Goal: Information Seeking & Learning: Learn about a topic

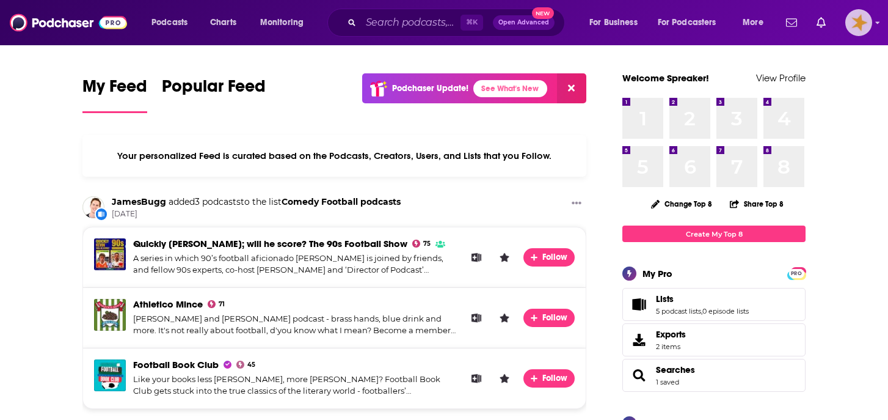
click at [859, 26] on img "Logged in as Spreaker_" at bounding box center [858, 22] width 27 height 27
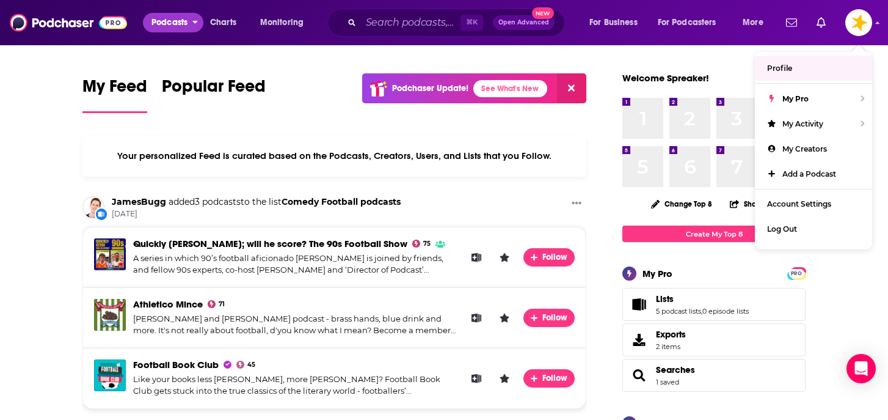
click at [181, 25] on span "Podcasts" at bounding box center [169, 22] width 36 height 17
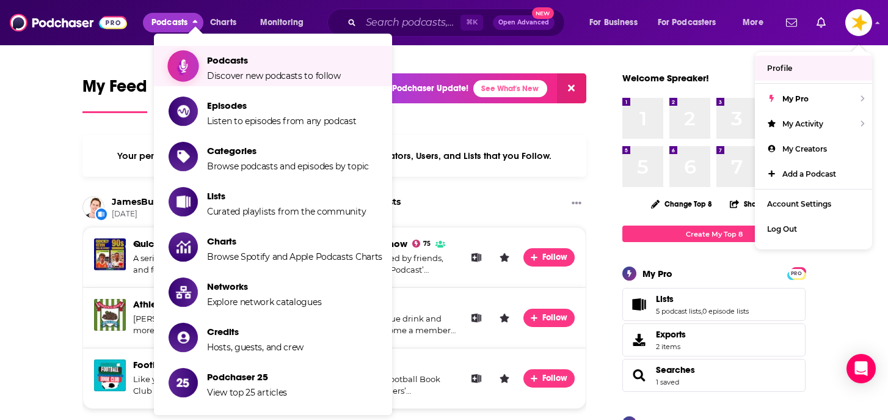
click at [213, 75] on span "Discover new podcasts to follow" at bounding box center [274, 75] width 134 height 11
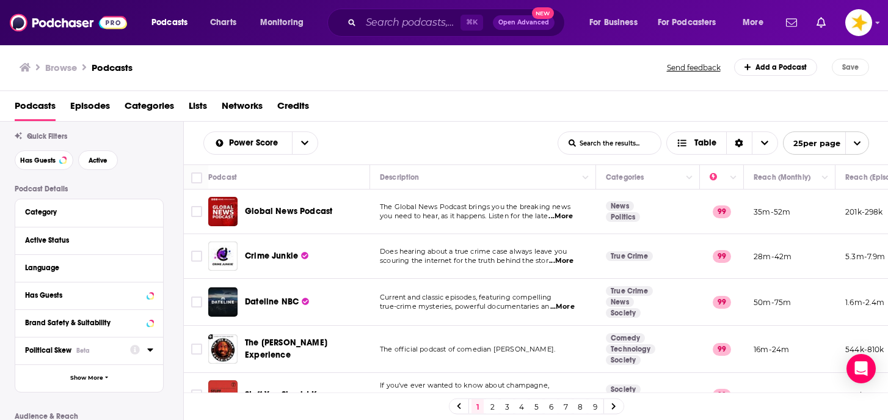
scroll to position [43, 0]
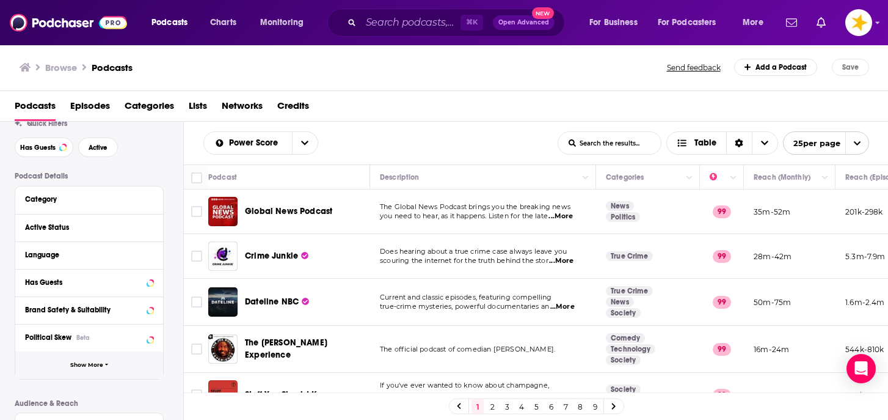
click at [78, 370] on button "Show More" at bounding box center [89, 364] width 148 height 27
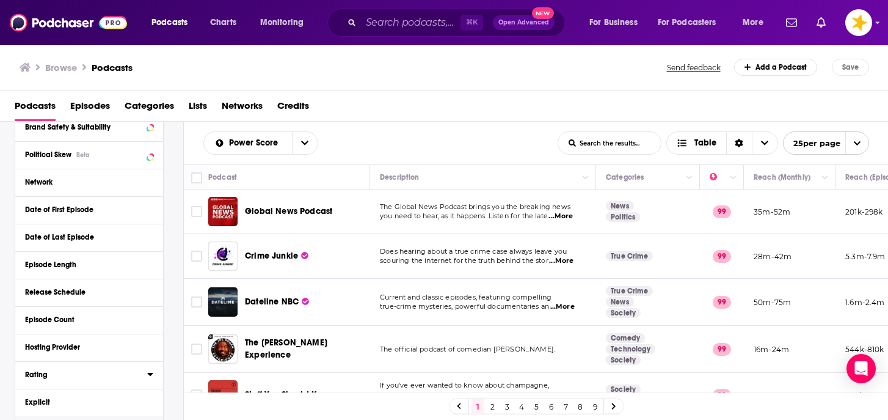
scroll to position [227, 0]
click at [79, 350] on div "Hosting Provider" at bounding box center [82, 345] width 114 height 9
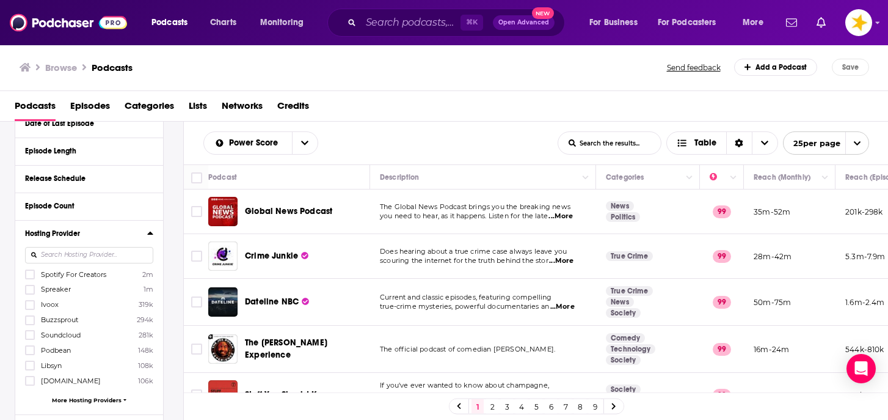
scroll to position [340, 0]
click at [29, 273] on icon at bounding box center [29, 273] width 7 height 7
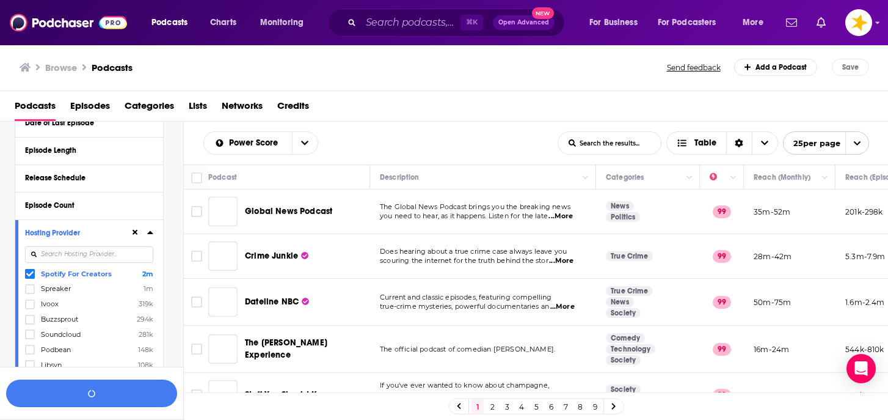
scroll to position [370, 0]
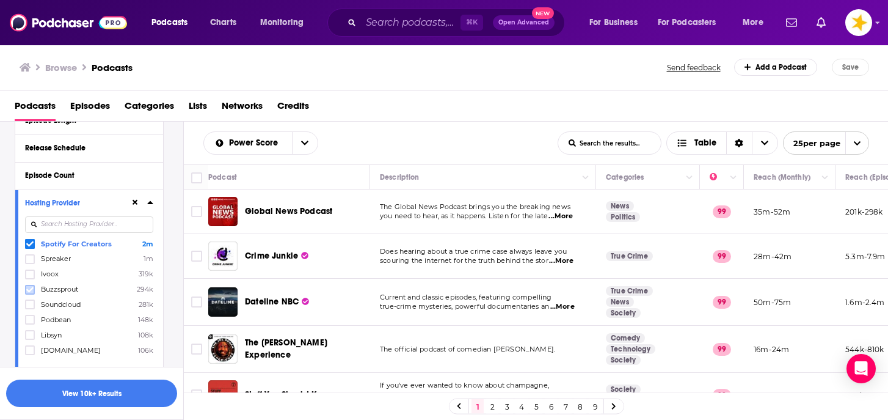
click at [32, 288] on icon at bounding box center [29, 288] width 7 height 5
click at [32, 301] on icon at bounding box center [29, 304] width 7 height 7
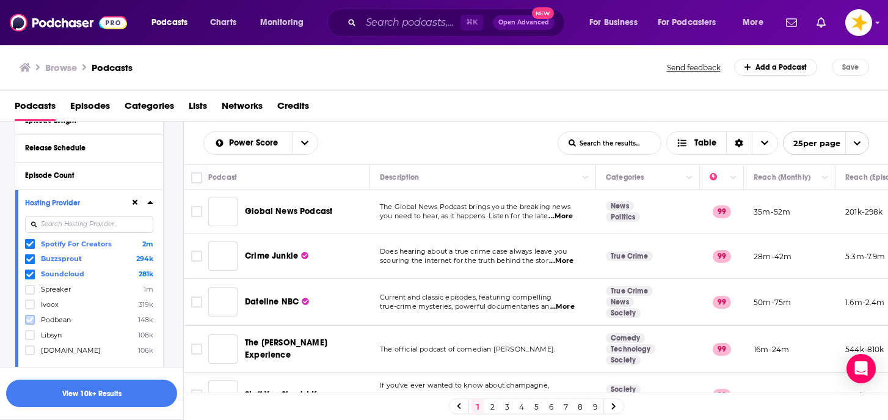
click at [33, 316] on icon at bounding box center [29, 319] width 7 height 7
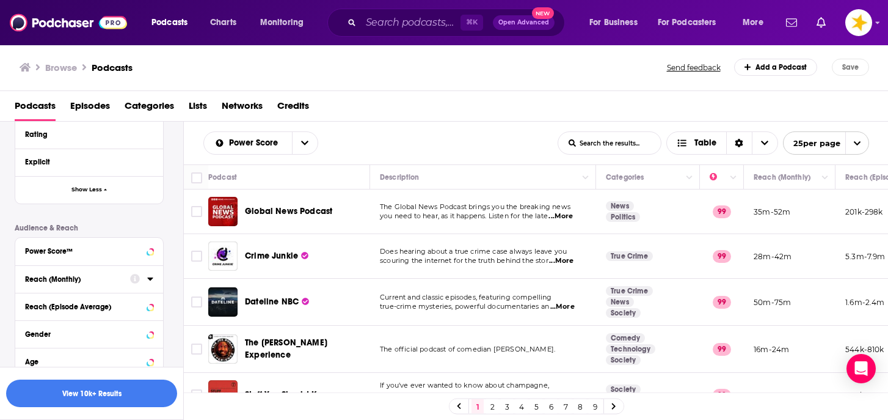
scroll to position [635, 0]
click at [95, 251] on div "Power Score™" at bounding box center [73, 248] width 97 height 9
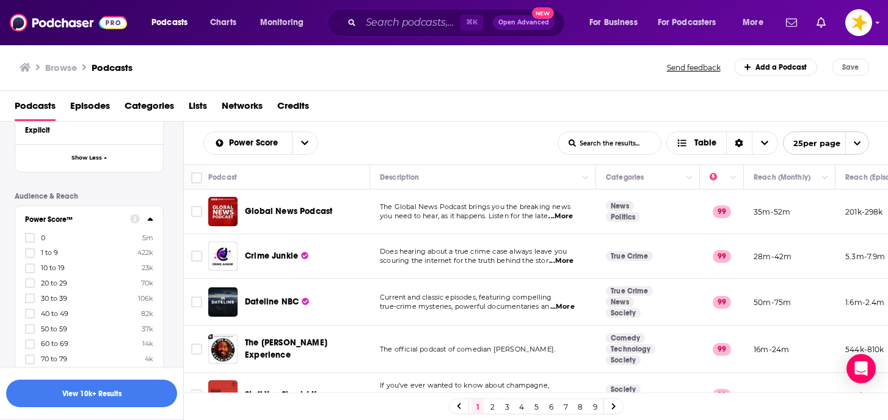
scroll to position [678, 0]
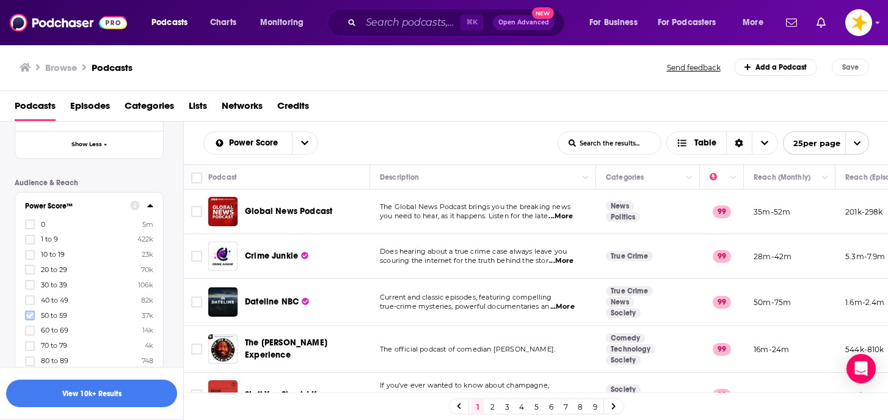
click at [33, 312] on icon at bounding box center [29, 315] width 7 height 7
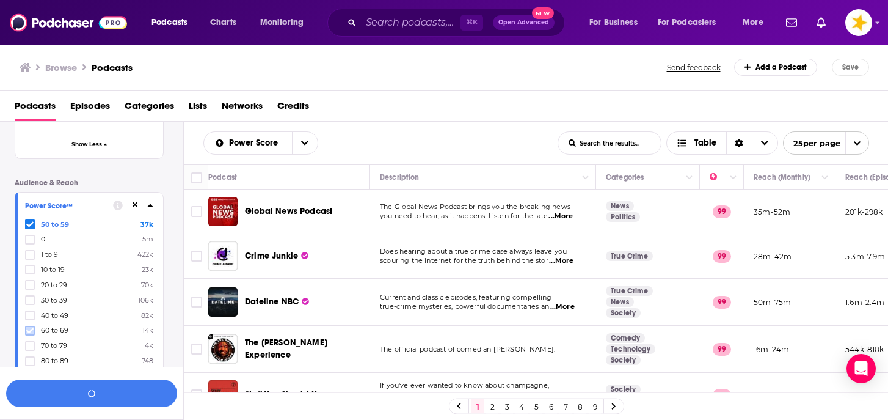
click at [31, 327] on icon at bounding box center [29, 330] width 7 height 7
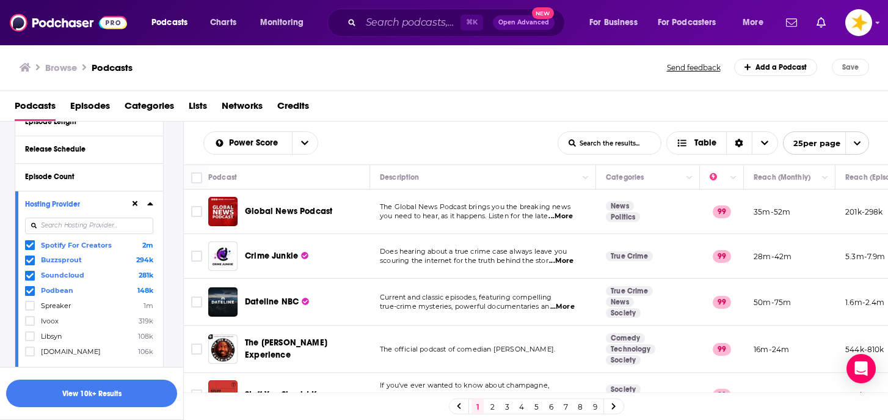
scroll to position [0, 0]
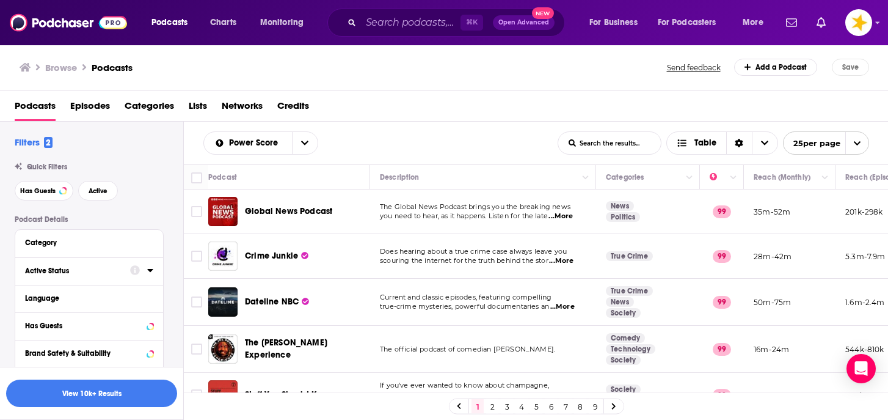
click at [70, 275] on div "Active Status" at bounding box center [73, 270] width 97 height 9
click at [56, 295] on span "All" at bounding box center [83, 293] width 114 height 16
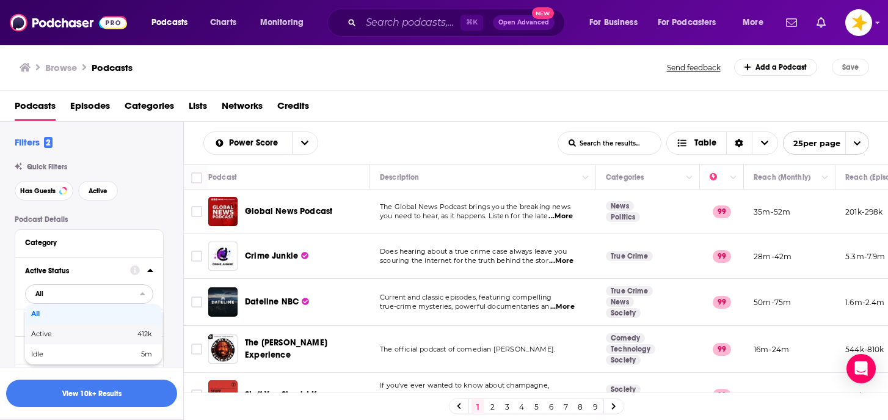
click at [48, 335] on span "Active" at bounding box center [62, 333] width 62 height 7
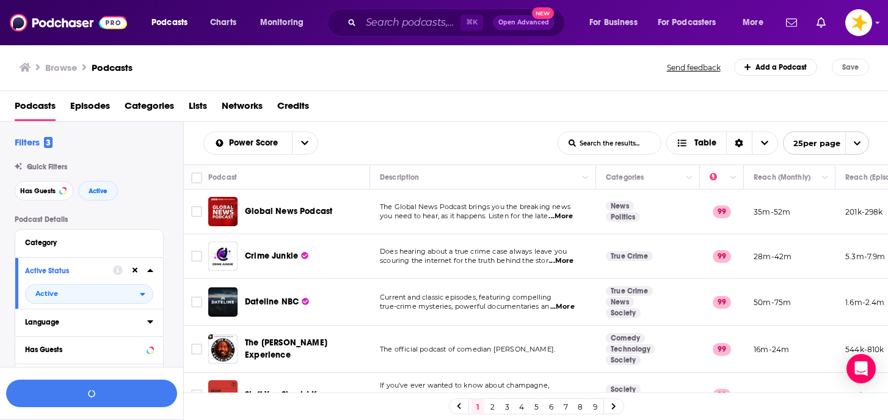
click at [54, 326] on div "Language" at bounding box center [82, 322] width 114 height 9
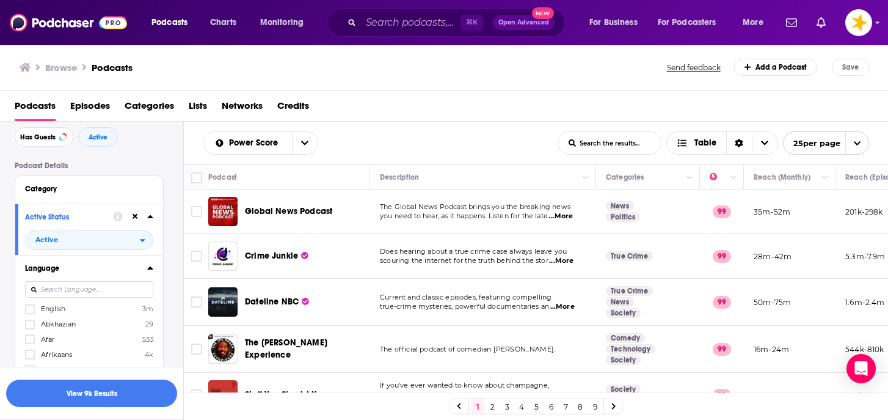
scroll to position [68, 0]
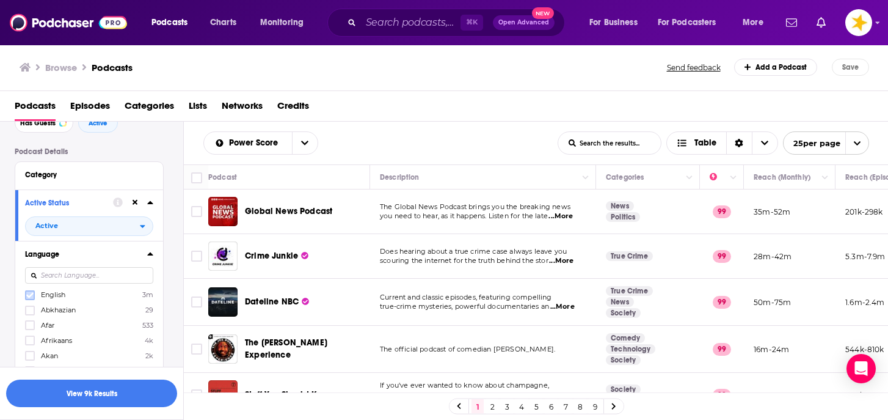
click at [32, 293] on icon at bounding box center [29, 294] width 7 height 7
click at [77, 390] on button "View 6k Results" at bounding box center [91, 392] width 171 height 27
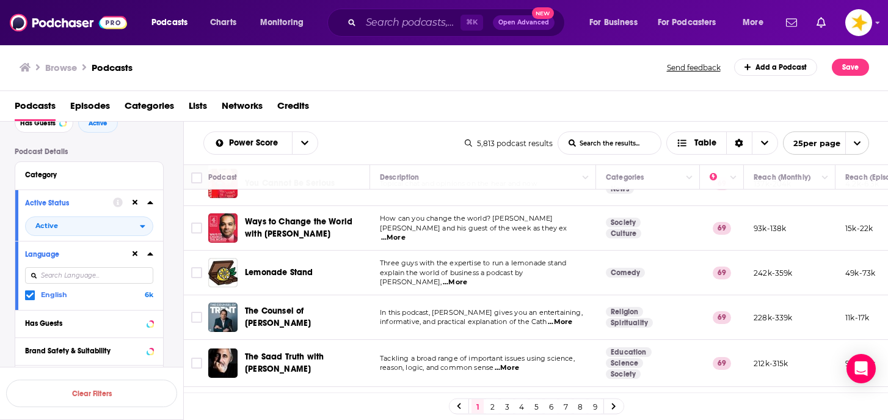
scroll to position [754, 0]
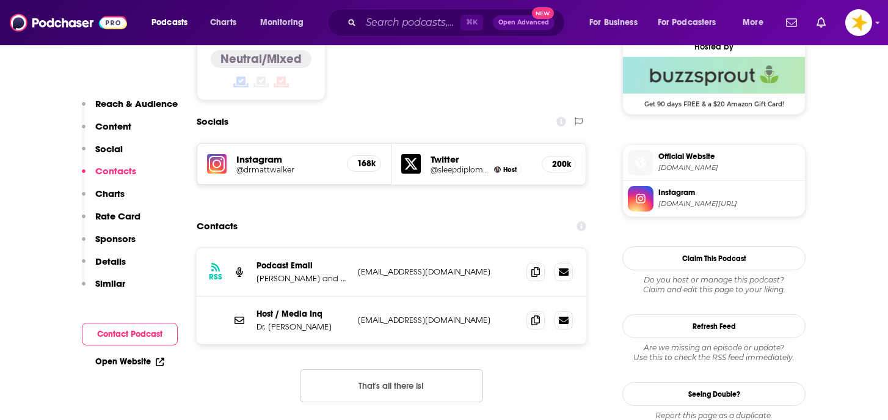
scroll to position [1012, 0]
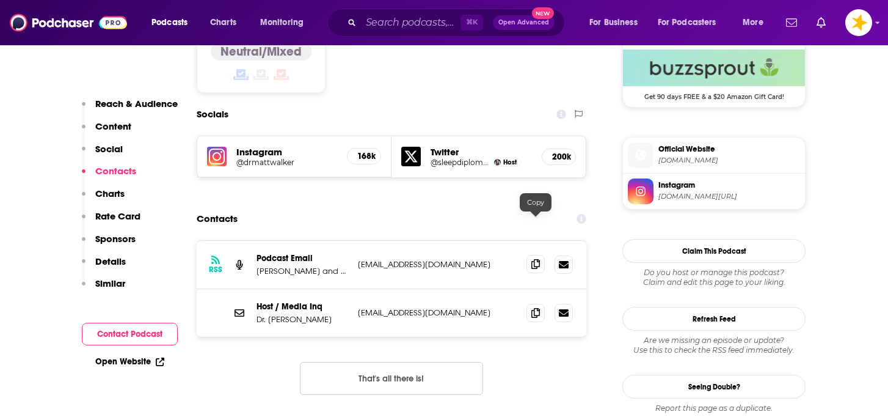
click at [538, 259] on icon at bounding box center [535, 264] width 9 height 10
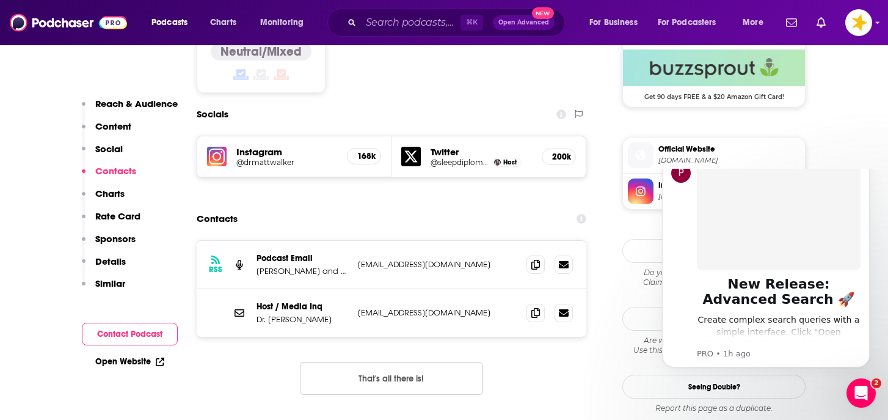
scroll to position [0, 0]
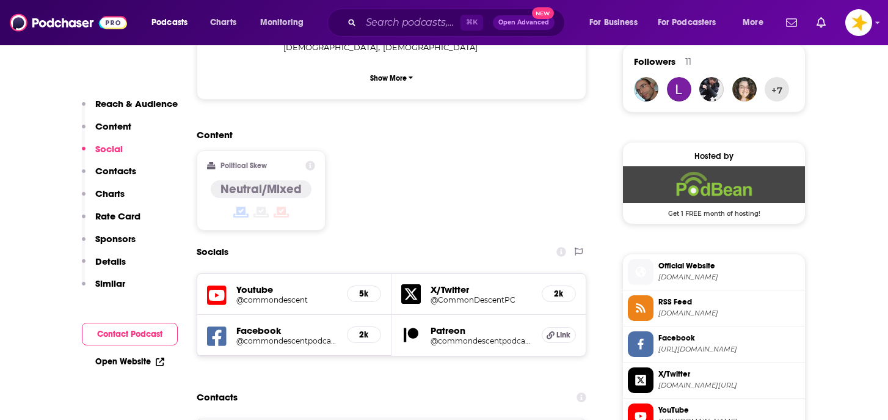
scroll to position [905, 0]
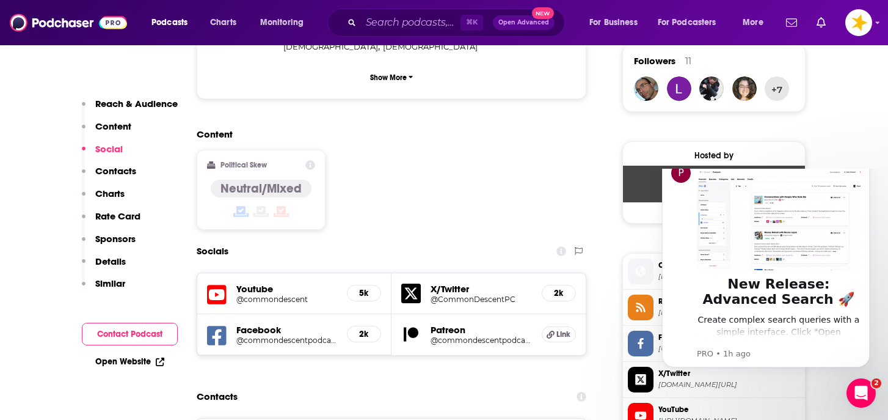
scroll to position [0, 0]
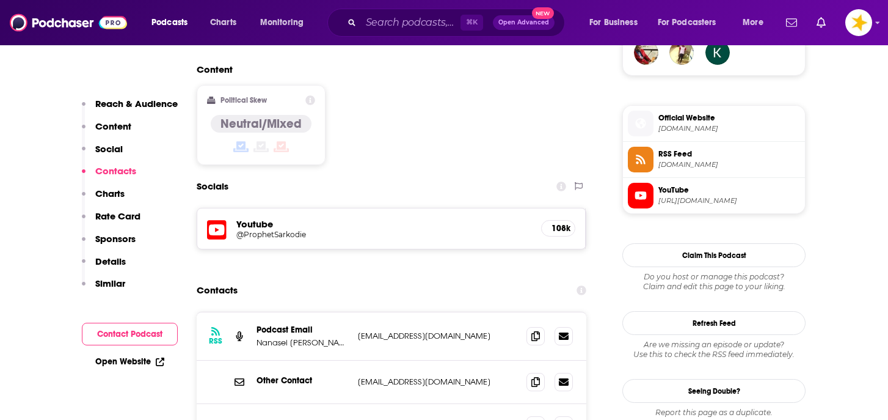
scroll to position [949, 0]
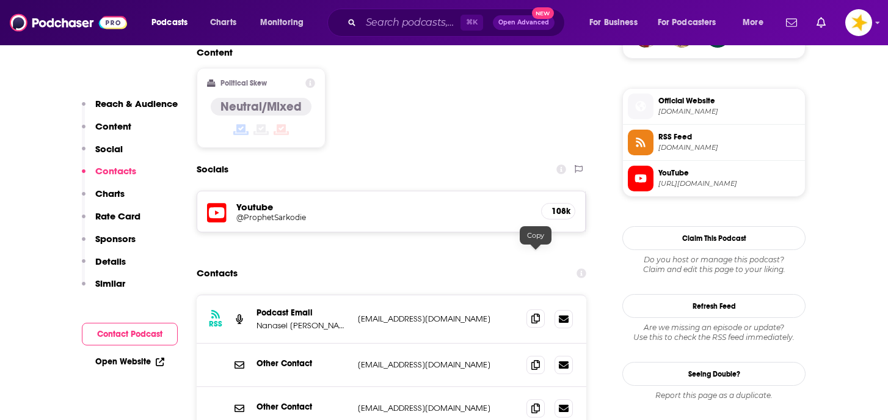
click at [538, 313] on icon at bounding box center [535, 318] width 9 height 10
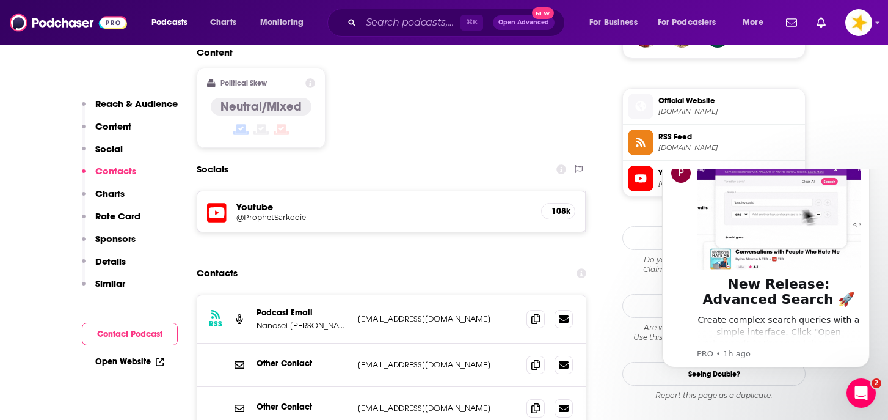
scroll to position [0, 0]
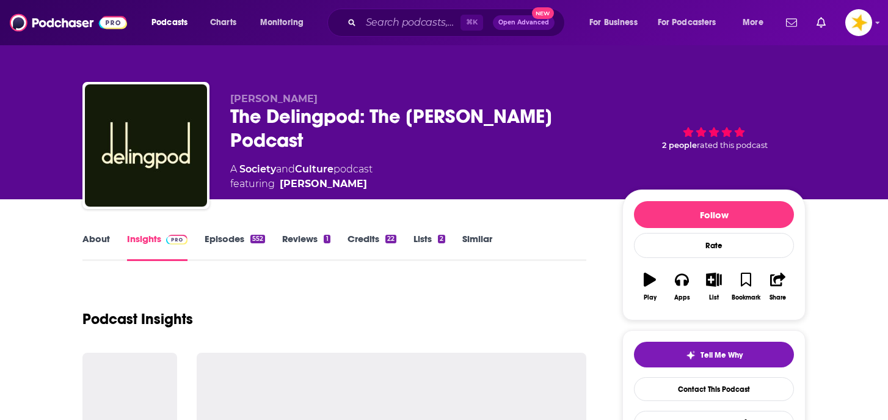
type textarea "Added to Pipedrive Again 29/03/23"
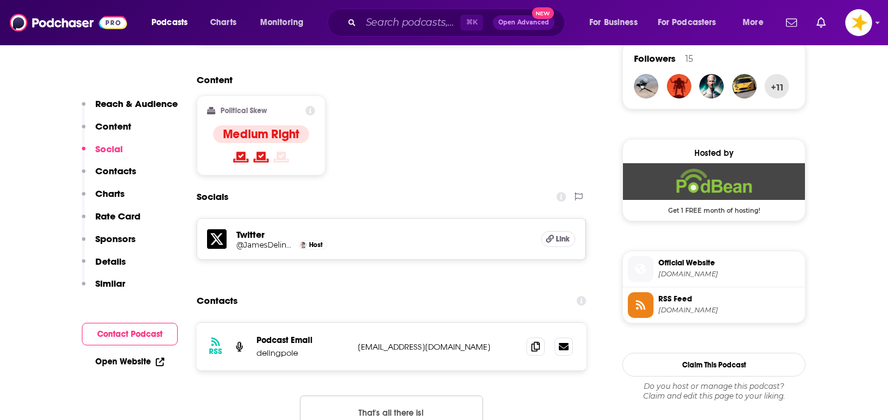
scroll to position [925, 0]
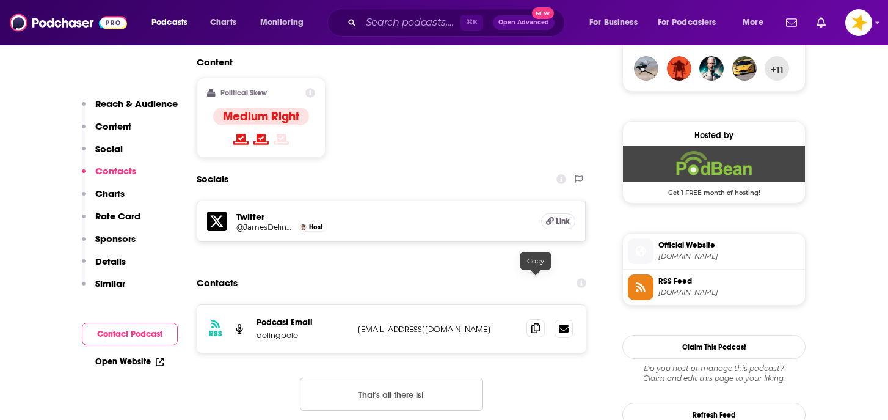
click at [534, 323] on icon at bounding box center [535, 328] width 9 height 10
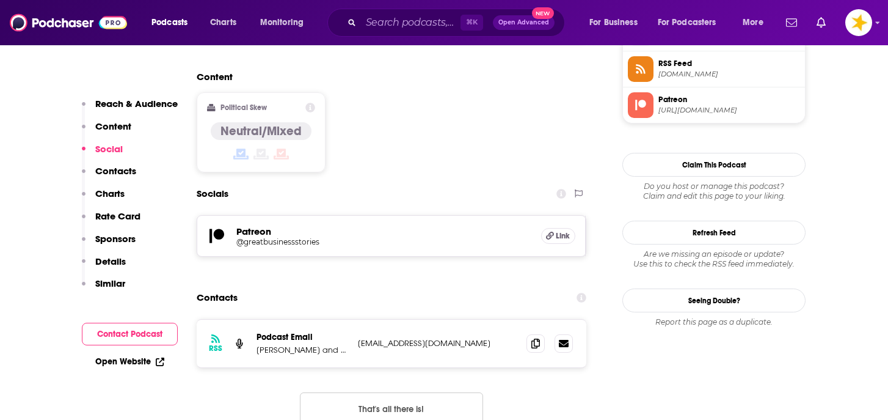
scroll to position [927, 0]
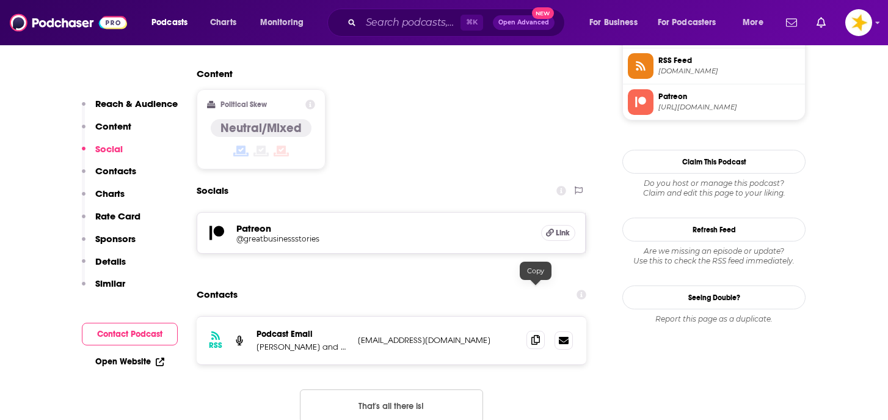
click at [531, 335] on icon at bounding box center [535, 340] width 9 height 10
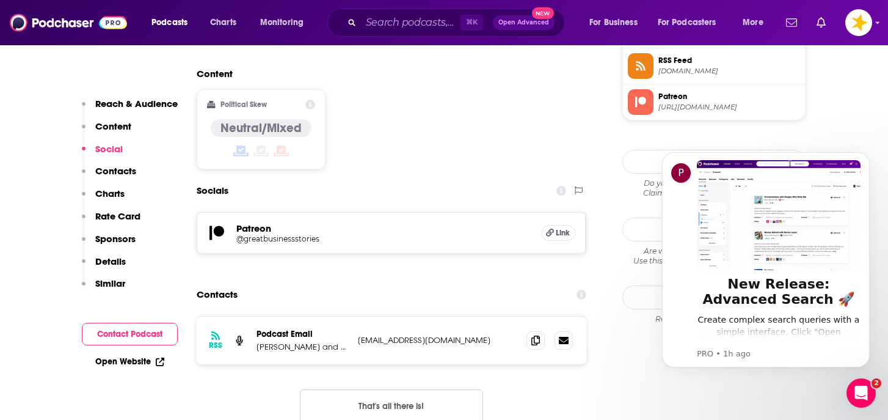
scroll to position [0, 0]
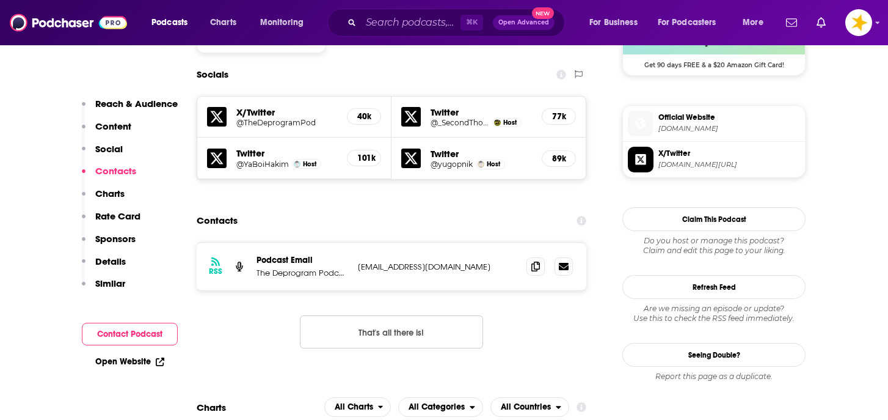
scroll to position [1074, 0]
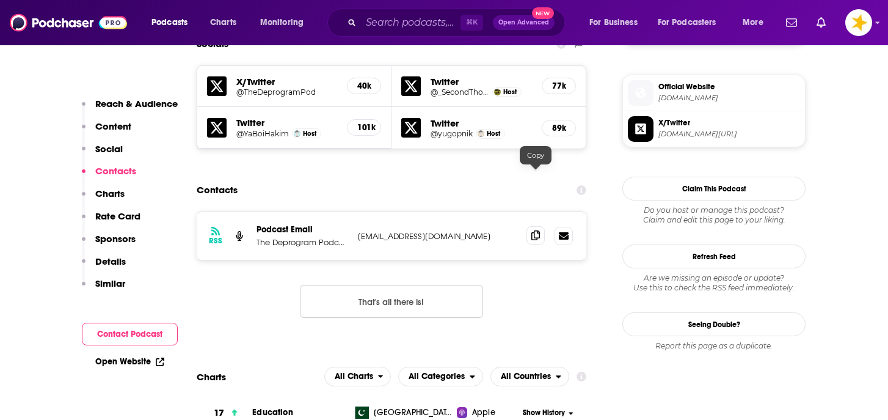
click at [538, 230] on icon at bounding box center [535, 235] width 9 height 10
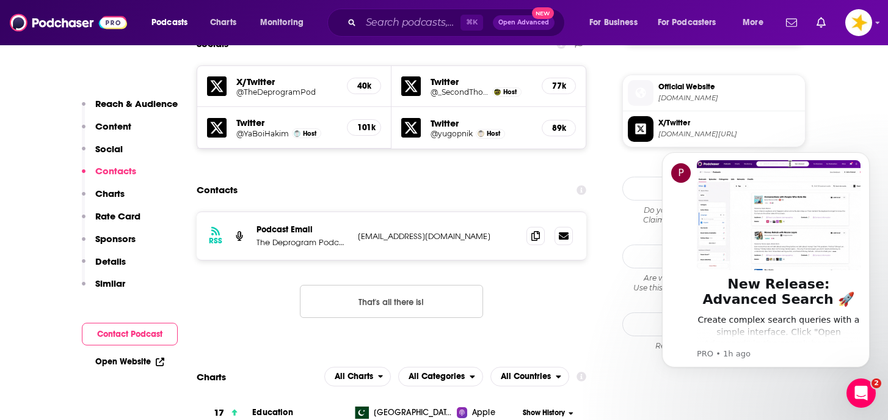
scroll to position [0, 0]
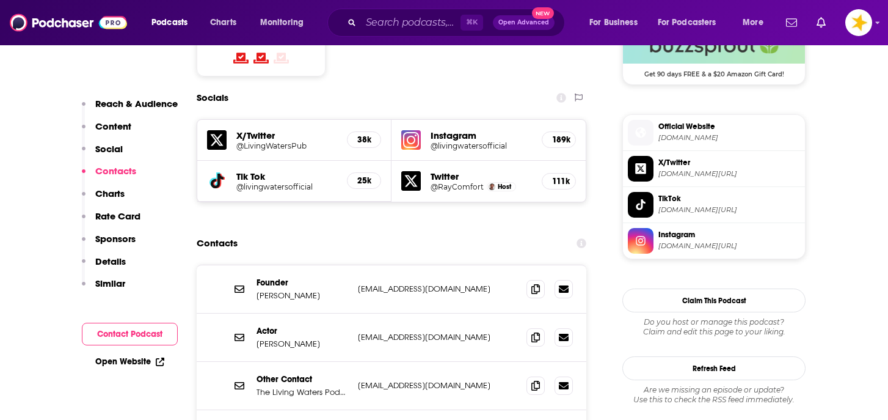
scroll to position [1037, 0]
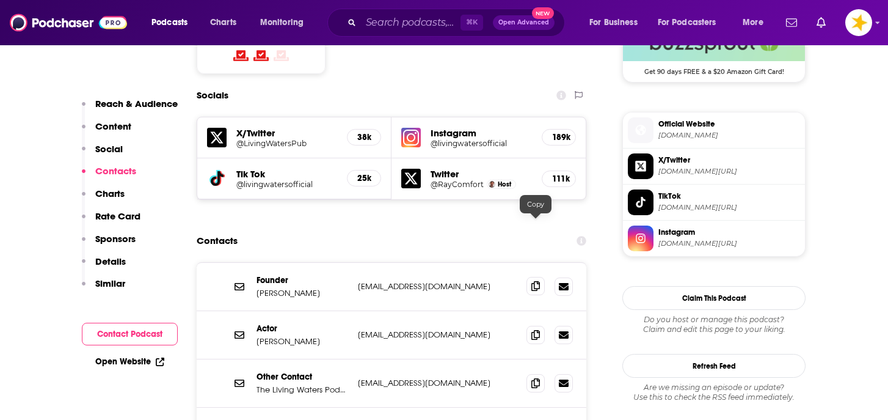
click at [540, 277] on span at bounding box center [536, 286] width 18 height 18
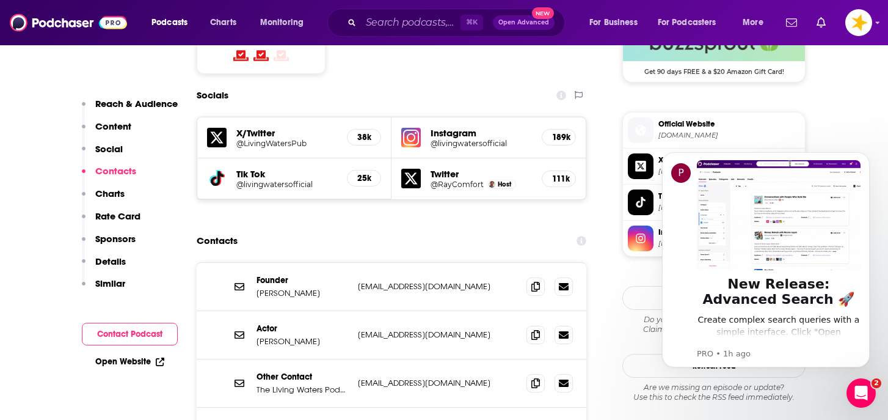
scroll to position [0, 0]
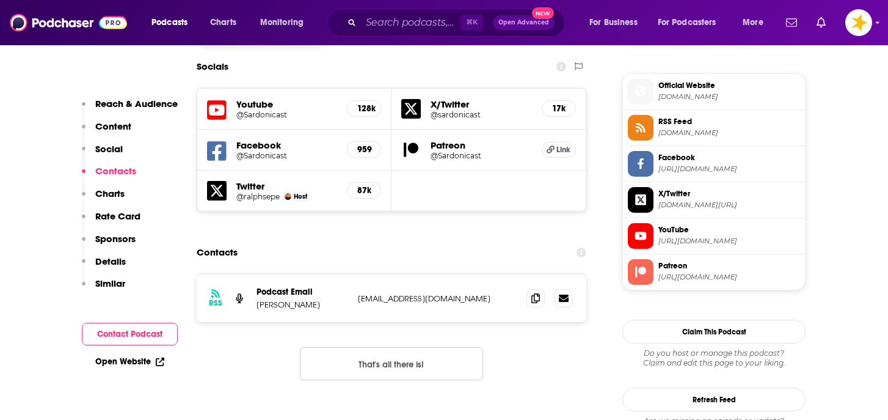
scroll to position [1083, 0]
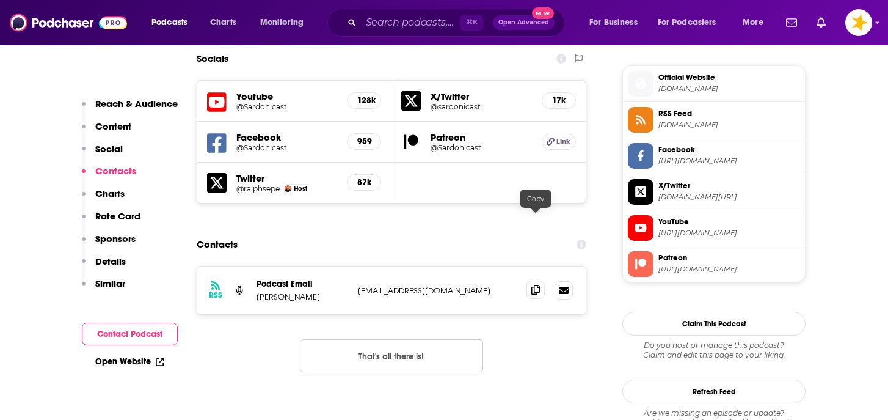
click at [538, 285] on icon at bounding box center [535, 290] width 9 height 10
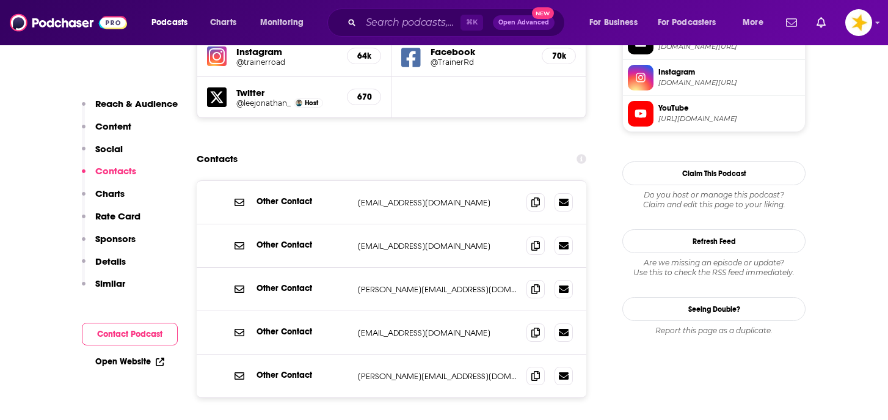
scroll to position [1134, 0]
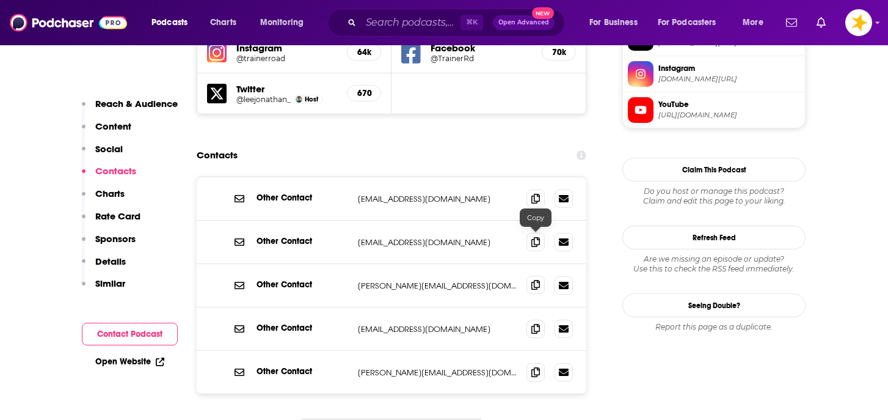
click at [535, 280] on icon at bounding box center [535, 285] width 9 height 10
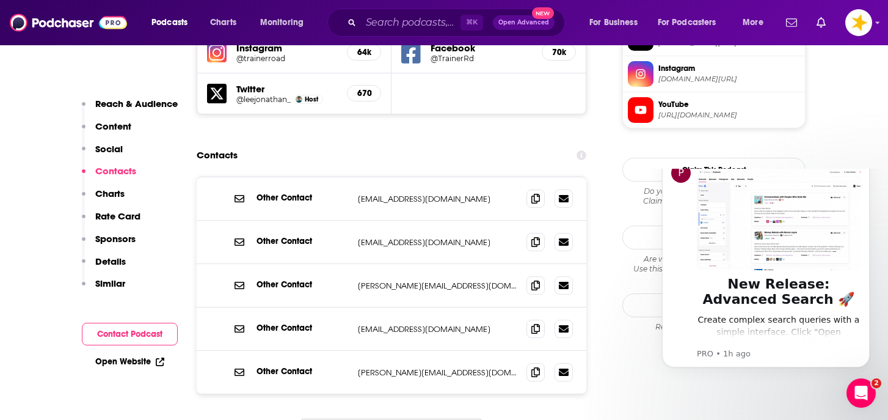
scroll to position [0, 0]
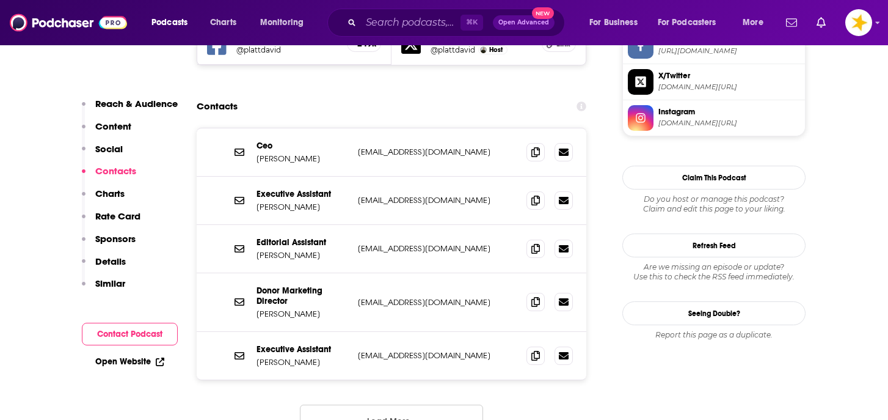
scroll to position [1192, 0]
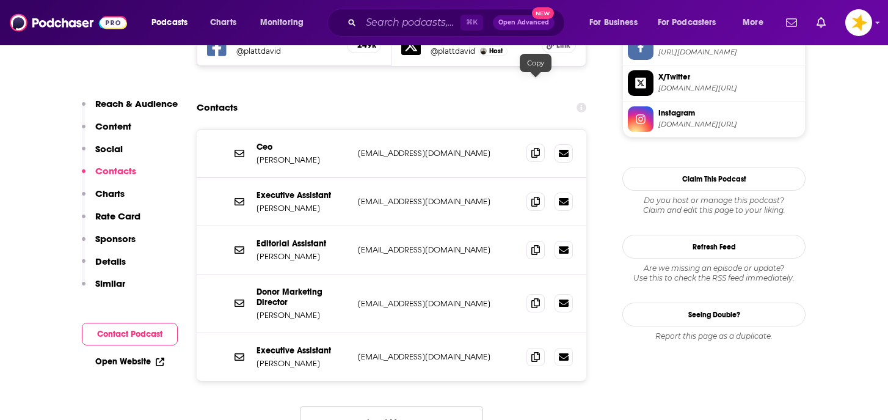
click at [534, 148] on icon at bounding box center [535, 153] width 9 height 10
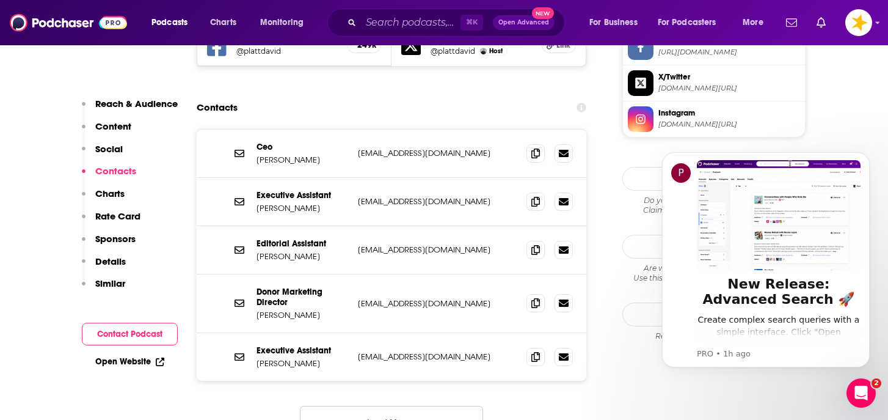
scroll to position [0, 0]
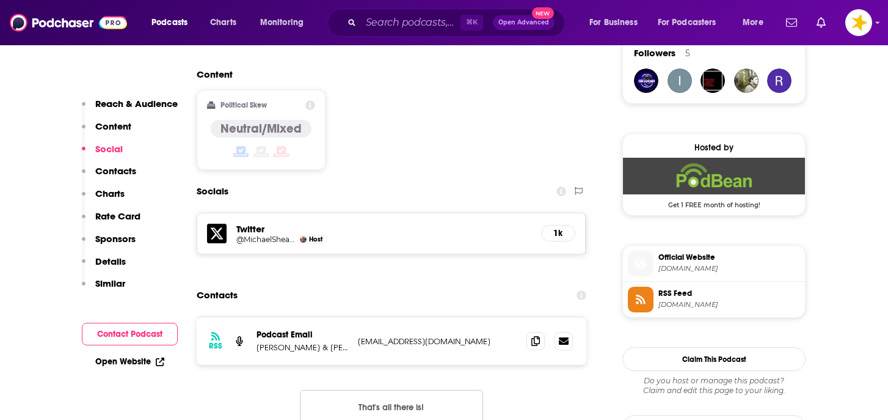
scroll to position [915, 0]
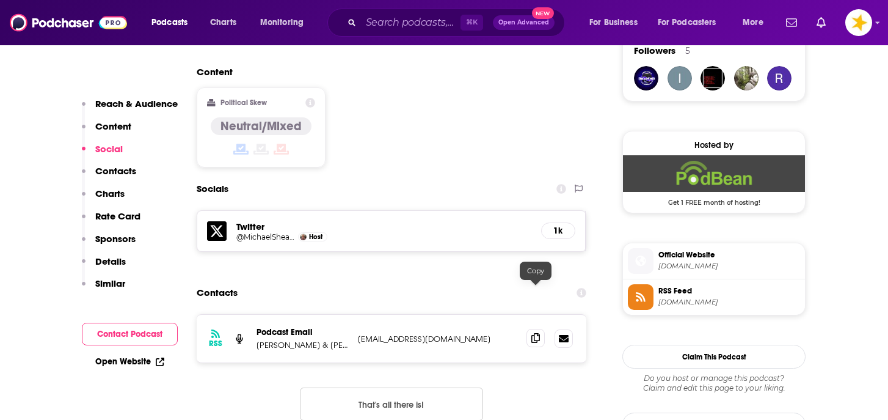
click at [537, 333] on icon at bounding box center [535, 338] width 9 height 10
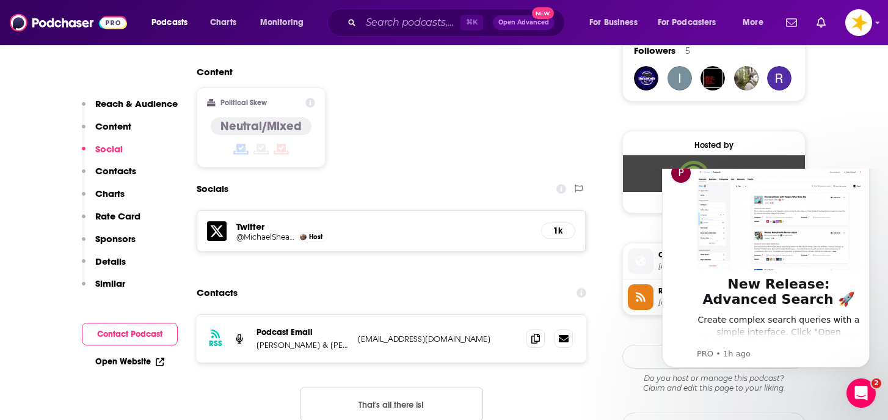
scroll to position [0, 0]
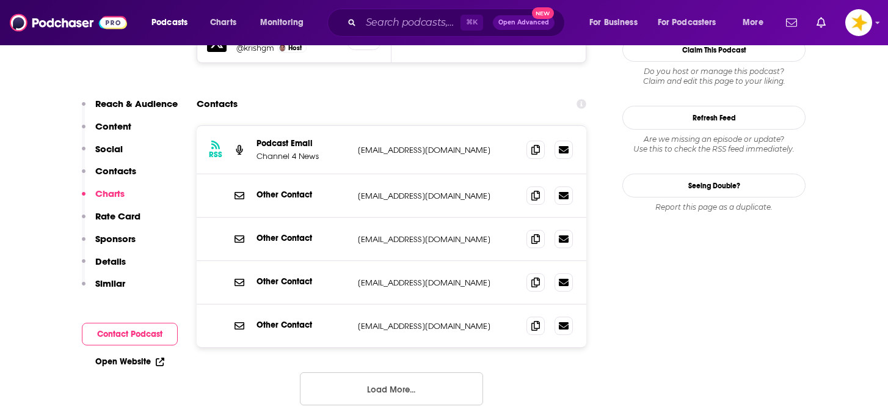
scroll to position [1173, 0]
click at [531, 144] on icon at bounding box center [535, 149] width 9 height 10
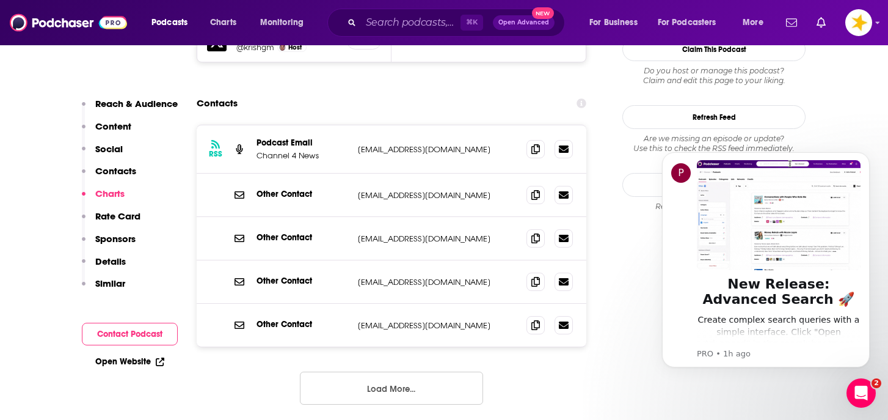
scroll to position [0, 0]
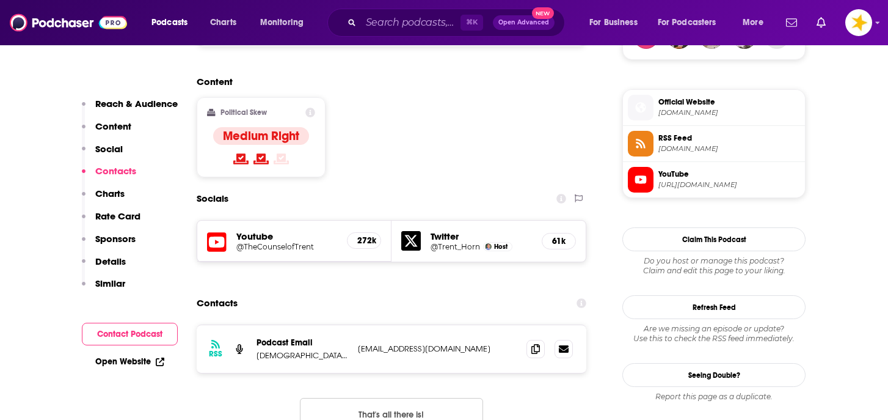
scroll to position [952, 0]
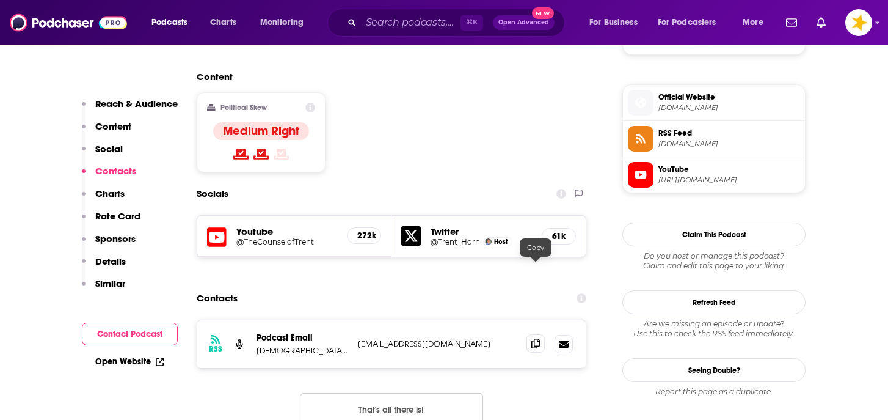
click at [530, 334] on span at bounding box center [536, 343] width 18 height 18
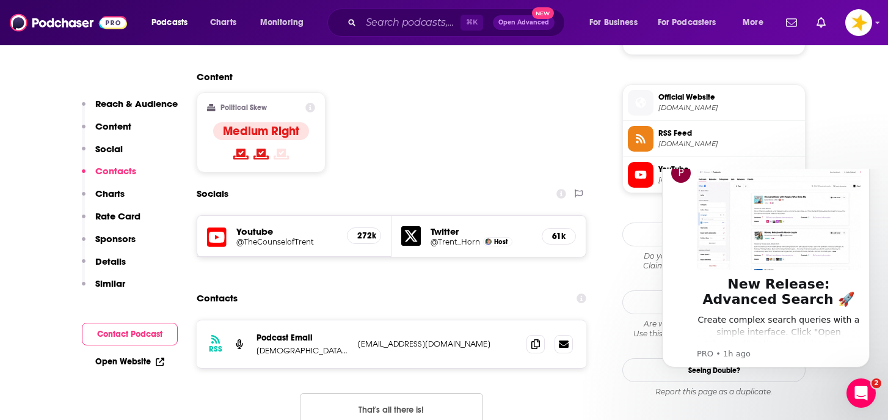
scroll to position [0, 0]
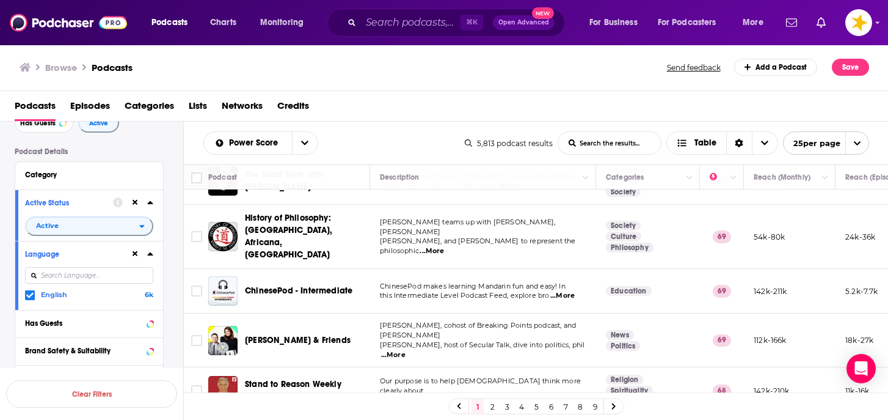
scroll to position [946, 0]
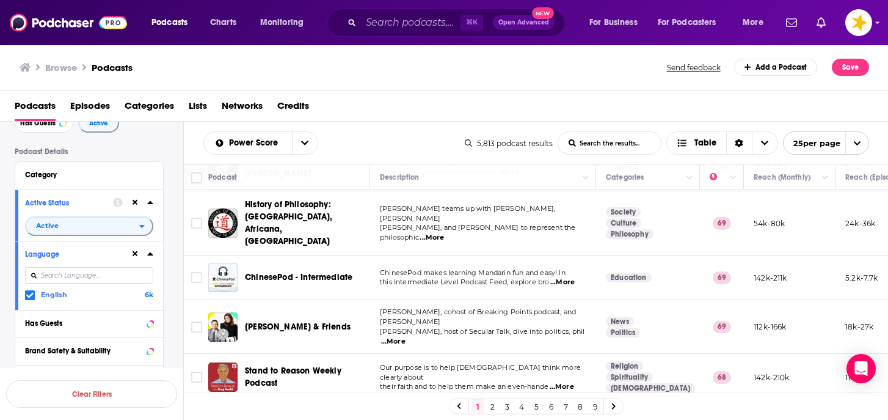
click at [492, 408] on link "2" at bounding box center [492, 406] width 12 height 15
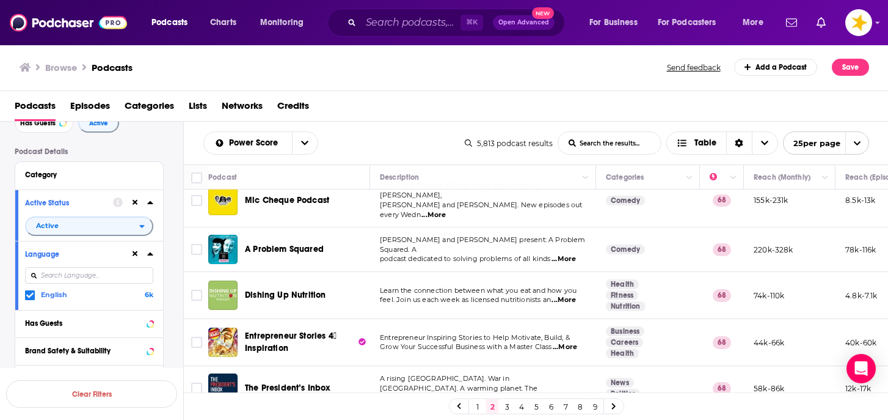
scroll to position [173, 0]
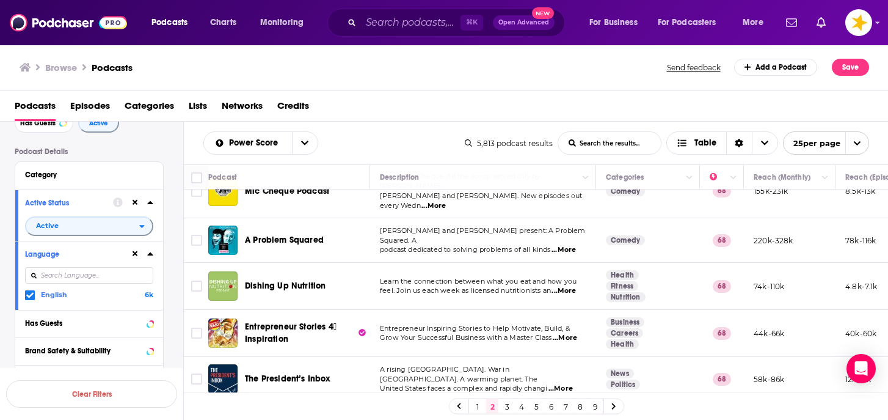
click at [507, 404] on link "3" at bounding box center [507, 406] width 12 height 15
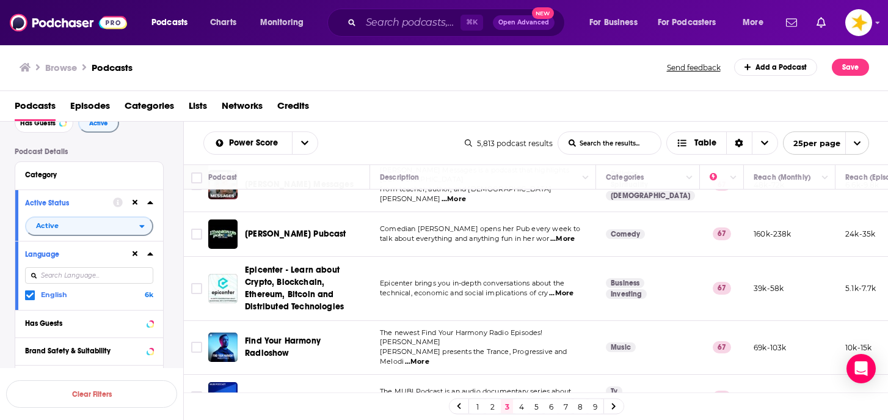
scroll to position [968, 0]
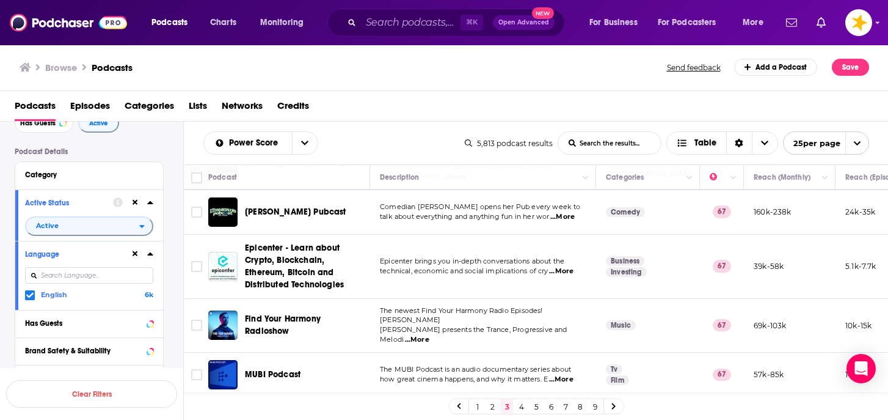
click at [522, 408] on link "4" at bounding box center [522, 406] width 12 height 15
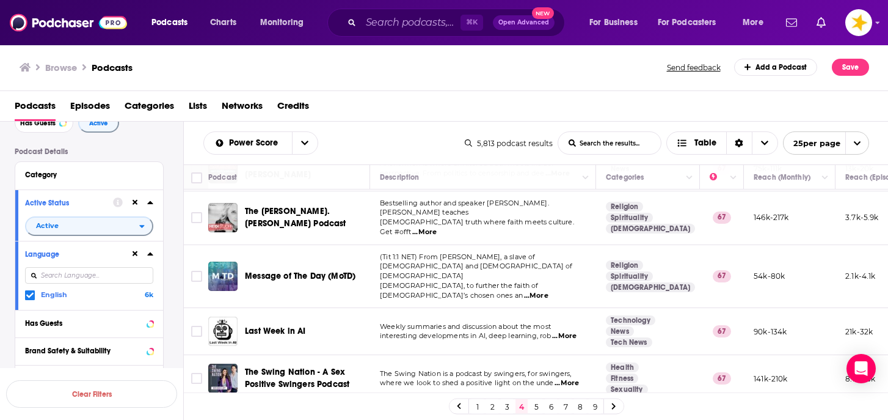
scroll to position [713, 0]
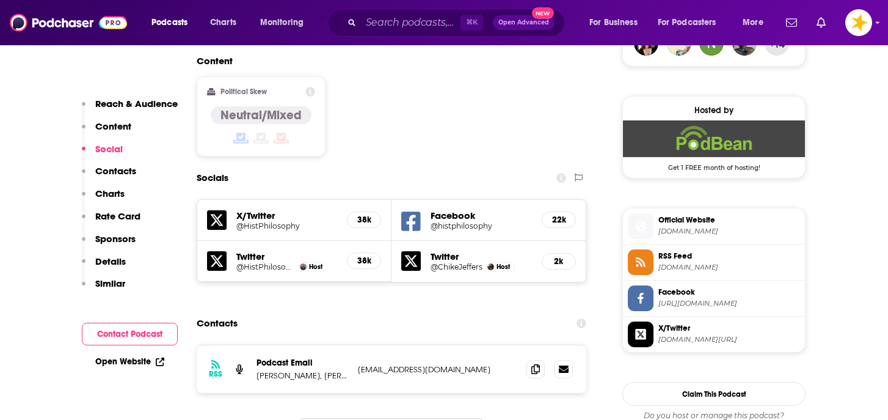
scroll to position [957, 0]
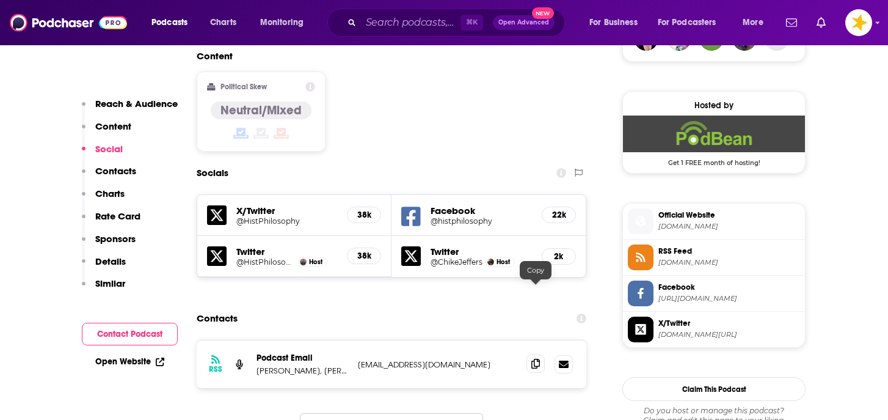
click at [537, 359] on icon at bounding box center [535, 364] width 9 height 10
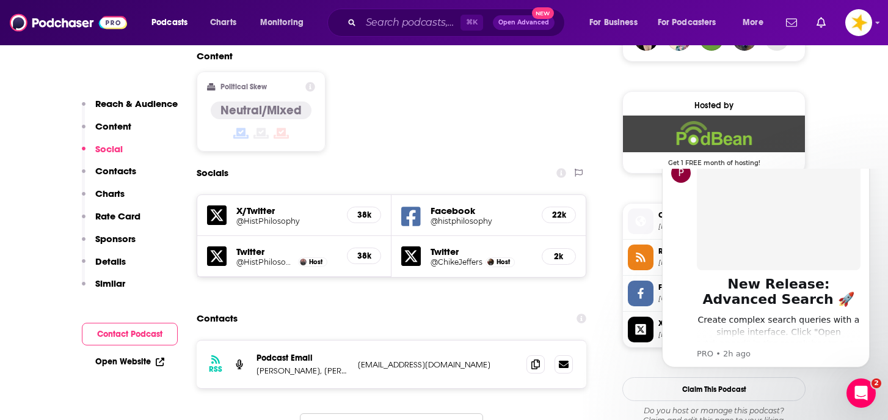
scroll to position [0, 0]
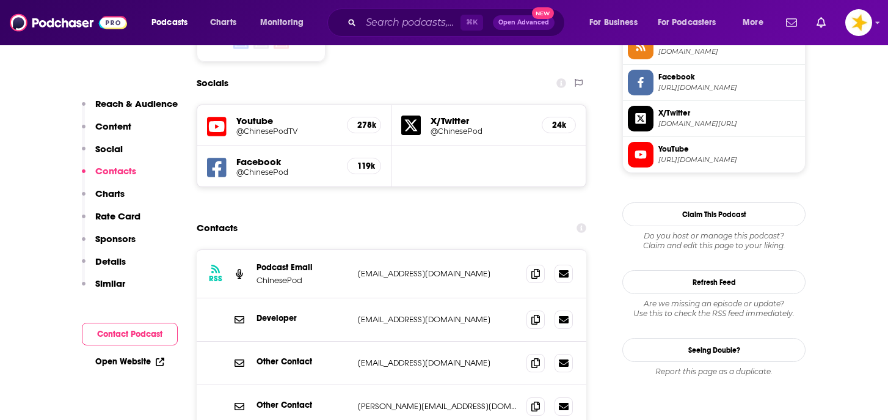
scroll to position [1059, 0]
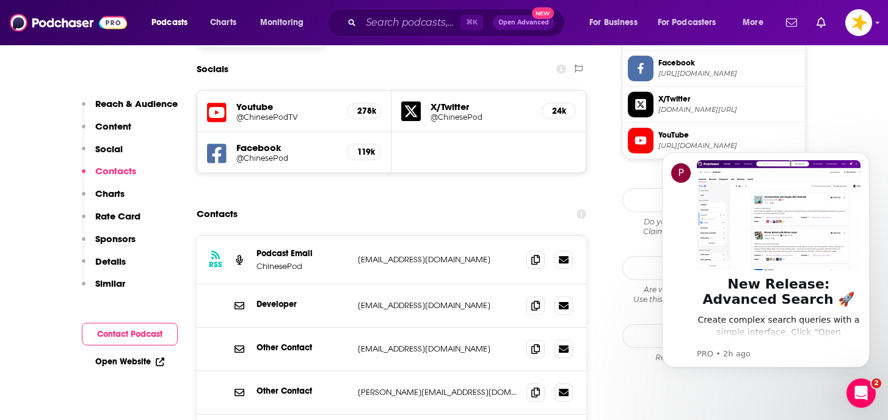
scroll to position [0, 0]
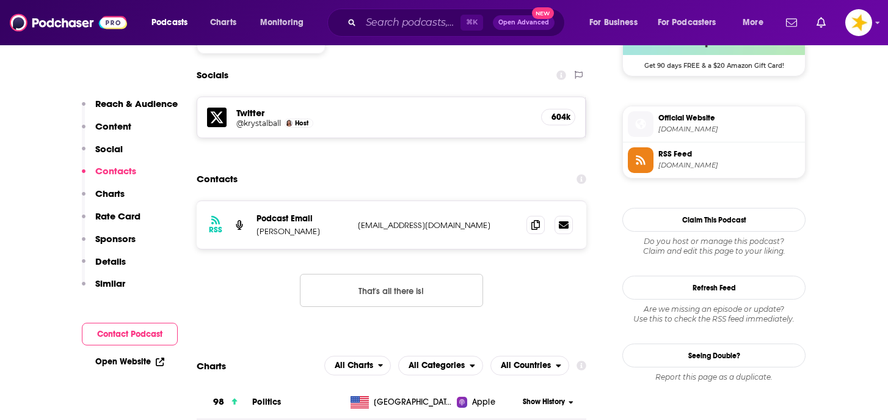
scroll to position [1045, 0]
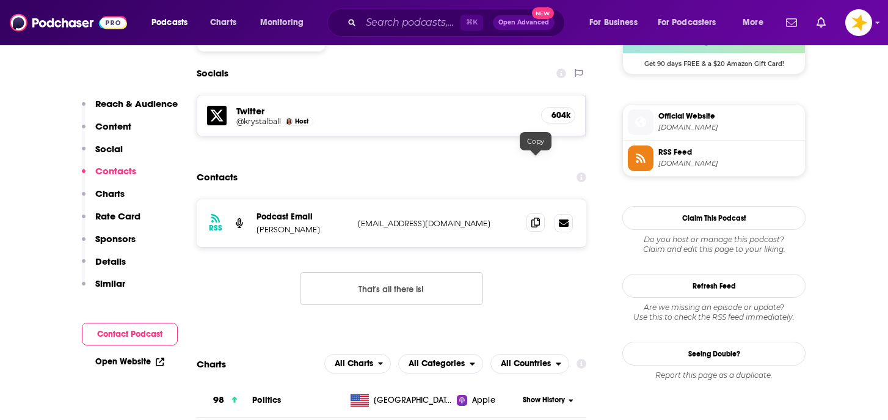
click at [532, 217] on icon at bounding box center [535, 222] width 9 height 10
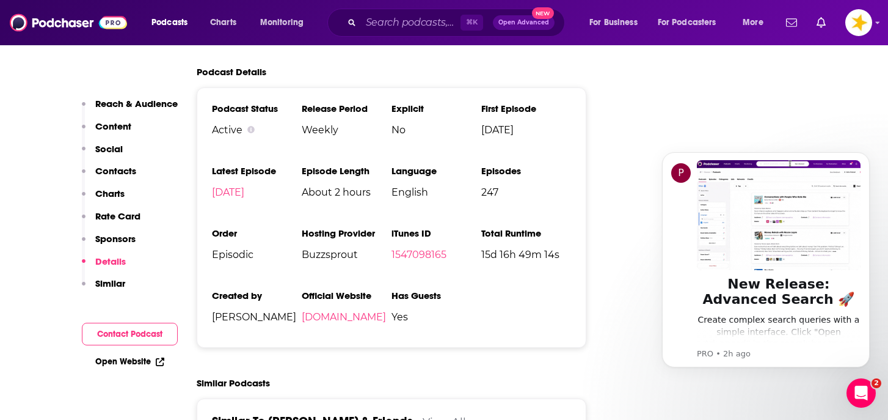
scroll to position [0, 0]
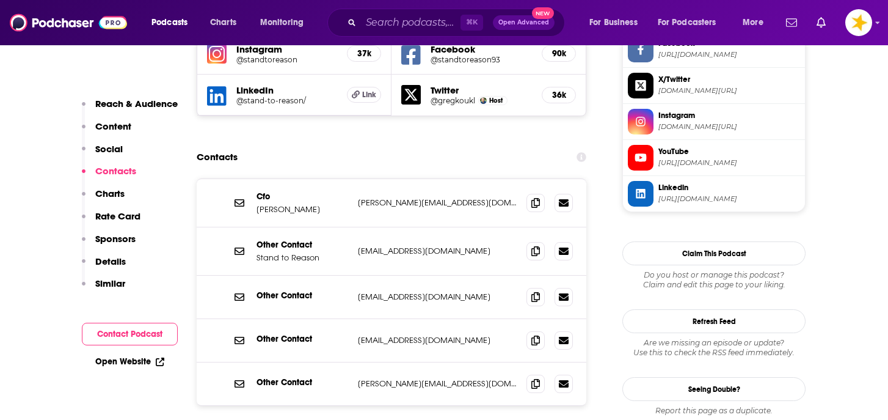
scroll to position [1191, 0]
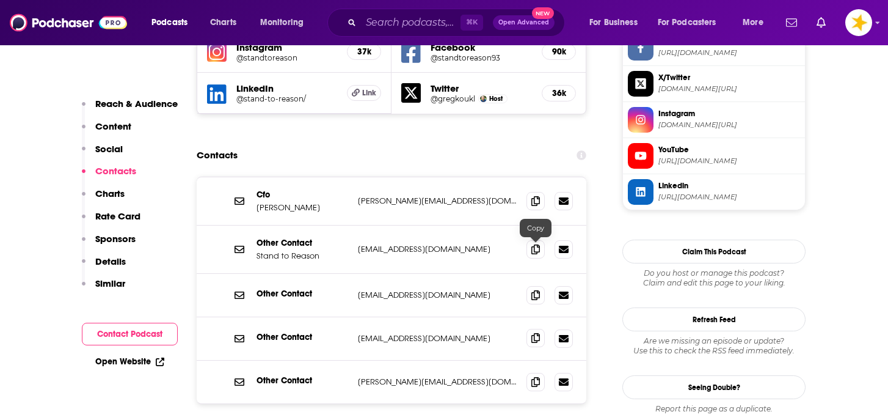
click at [538, 333] on icon at bounding box center [535, 338] width 9 height 10
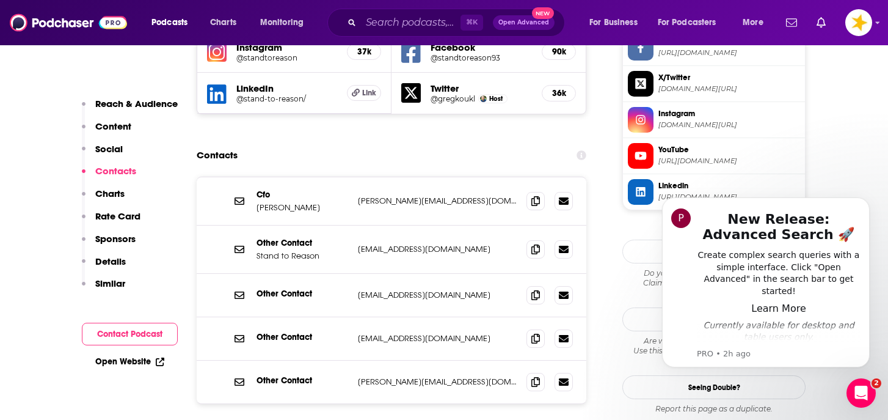
scroll to position [0, 0]
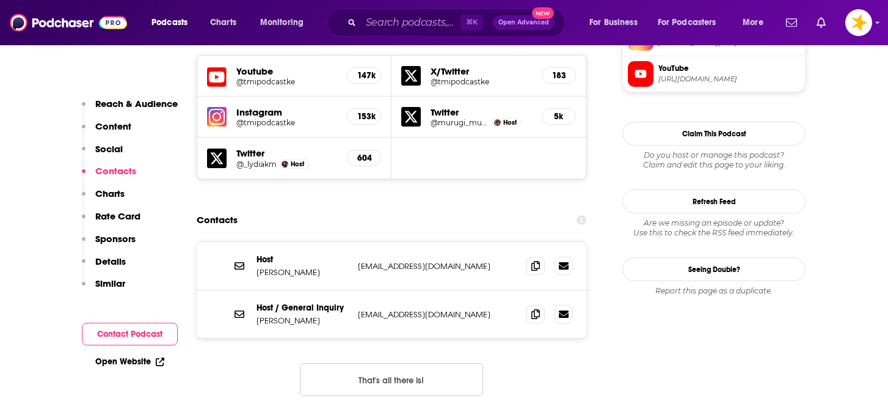
scroll to position [1106, 0]
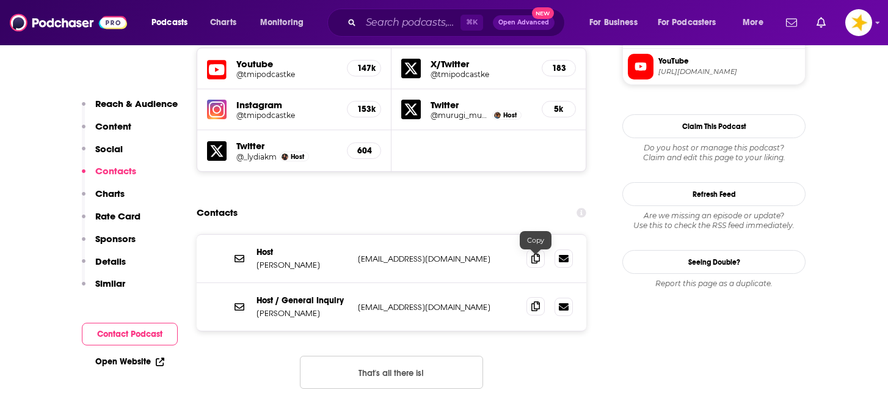
click at [538, 301] on icon at bounding box center [535, 306] width 9 height 10
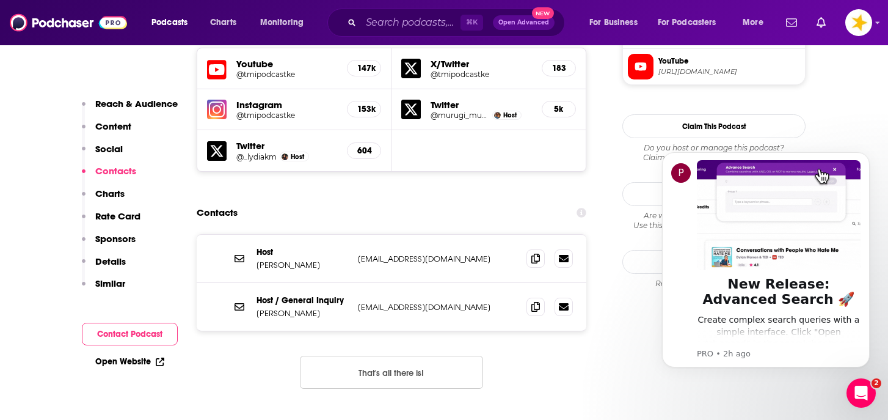
scroll to position [0, 0]
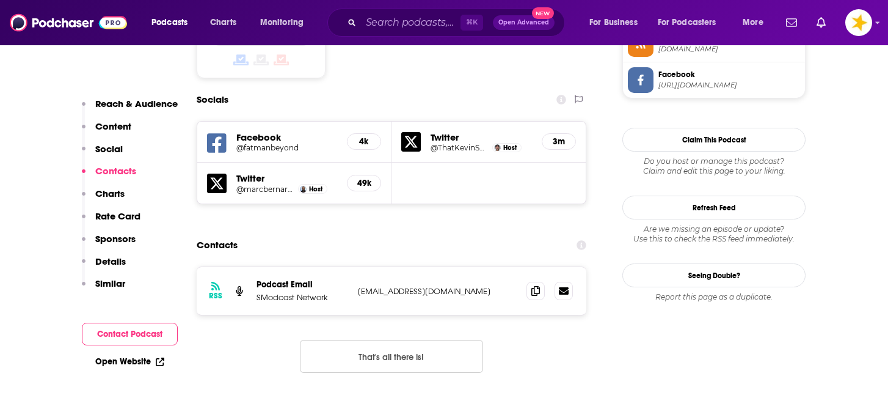
scroll to position [1063, 0]
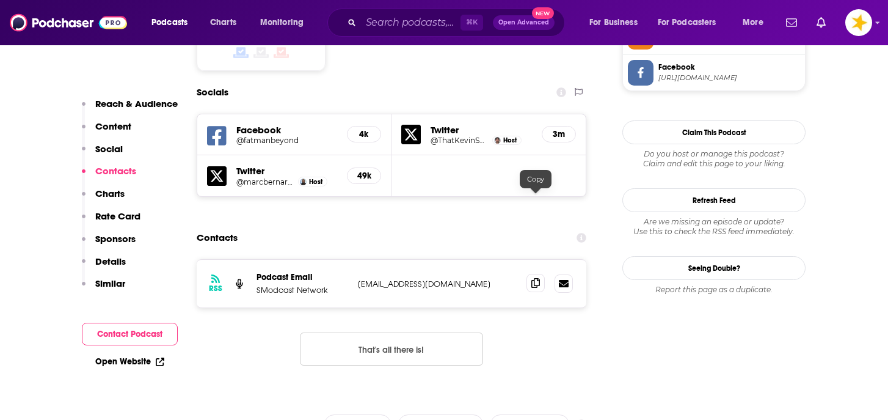
click at [535, 278] on icon at bounding box center [535, 283] width 9 height 10
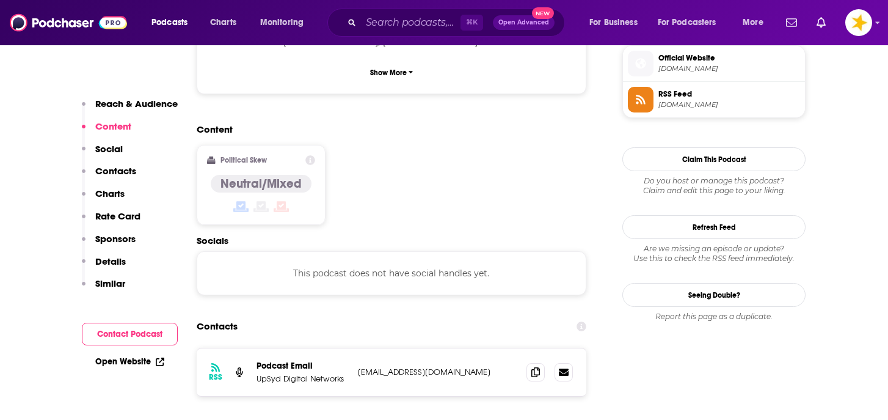
scroll to position [894, 0]
click at [534, 366] on icon at bounding box center [535, 371] width 9 height 10
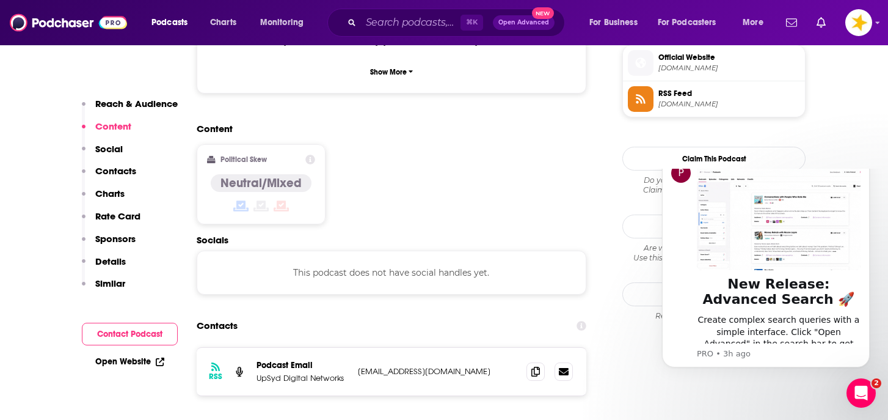
scroll to position [0, 0]
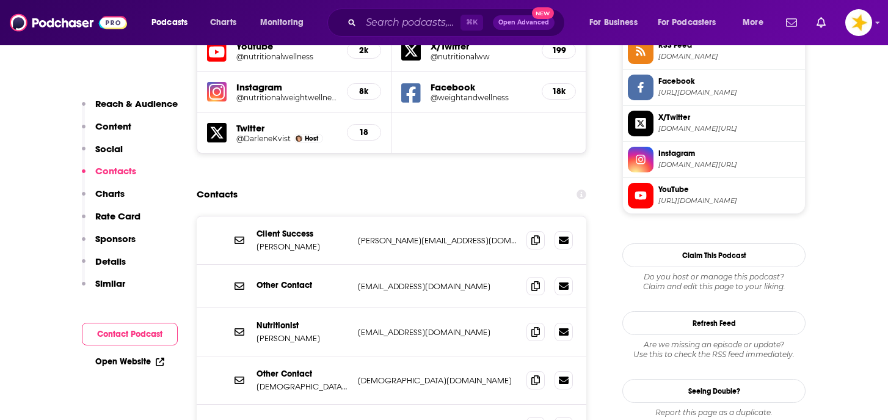
scroll to position [1154, 0]
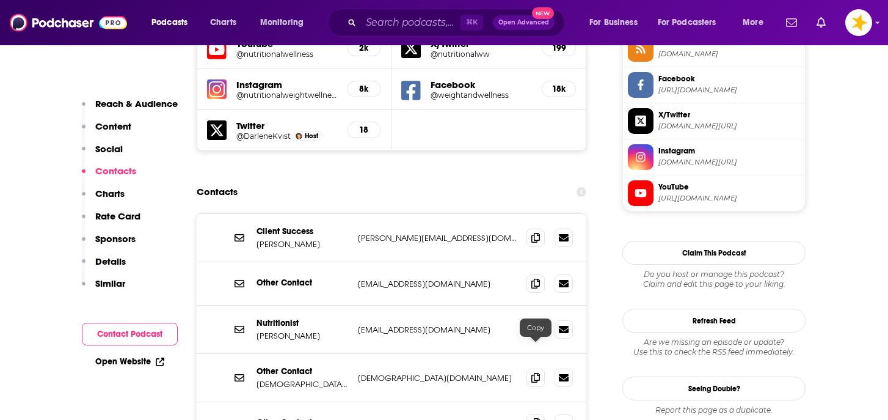
click at [531, 418] on icon at bounding box center [535, 423] width 9 height 10
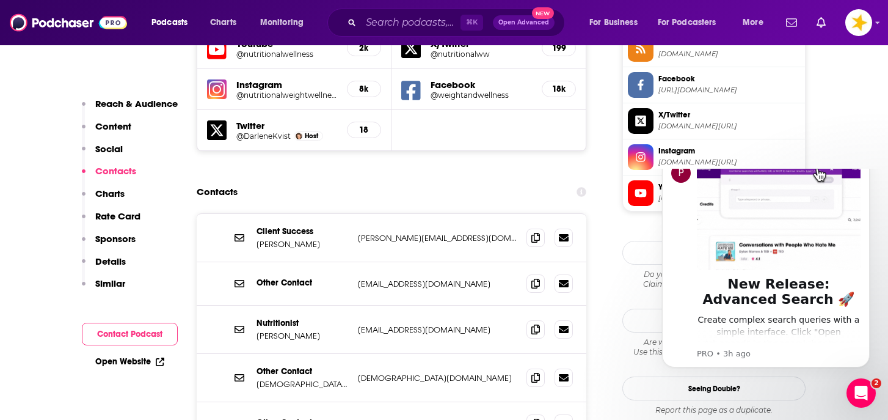
scroll to position [0, 0]
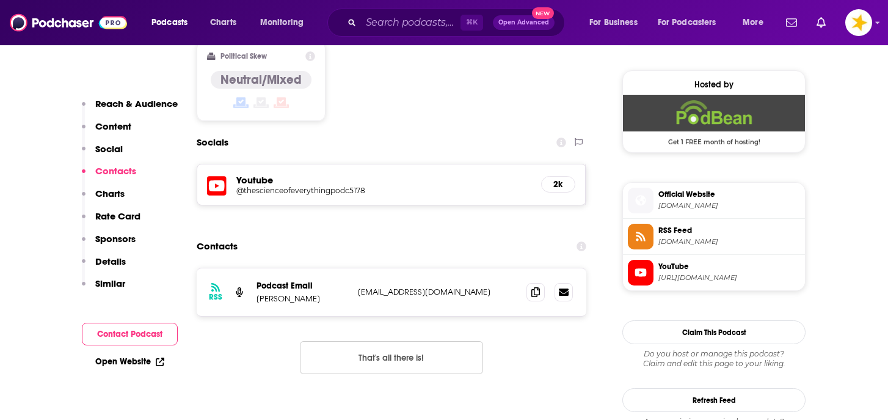
scroll to position [979, 0]
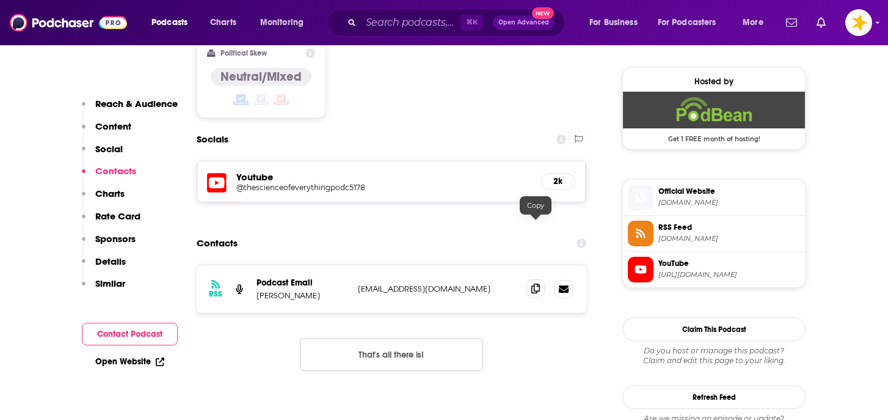
click at [537, 283] on icon at bounding box center [535, 288] width 9 height 10
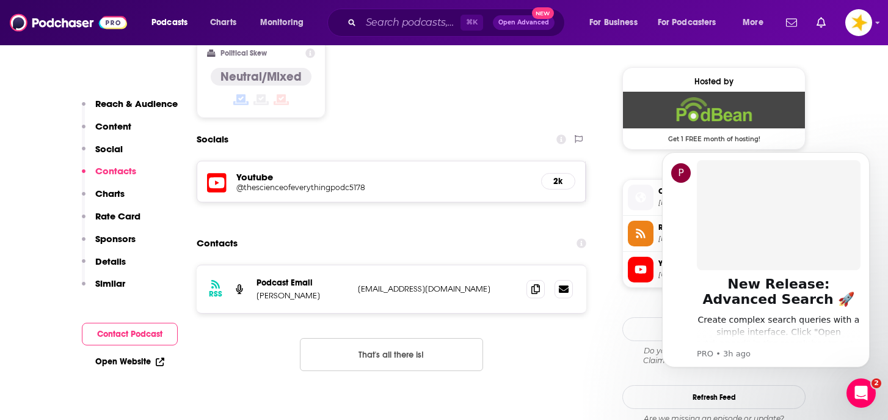
scroll to position [0, 0]
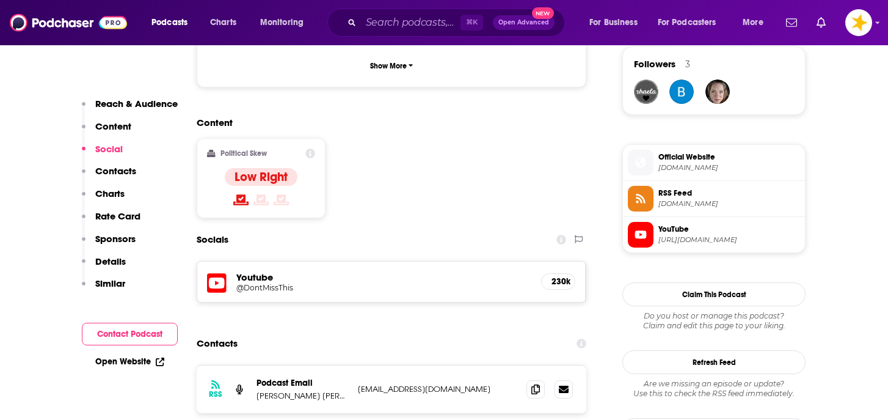
scroll to position [893, 0]
click at [534, 383] on icon at bounding box center [535, 388] width 9 height 10
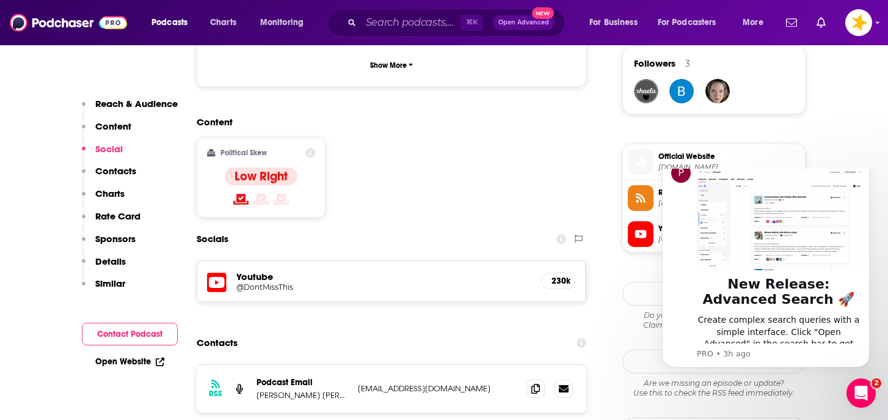
scroll to position [0, 0]
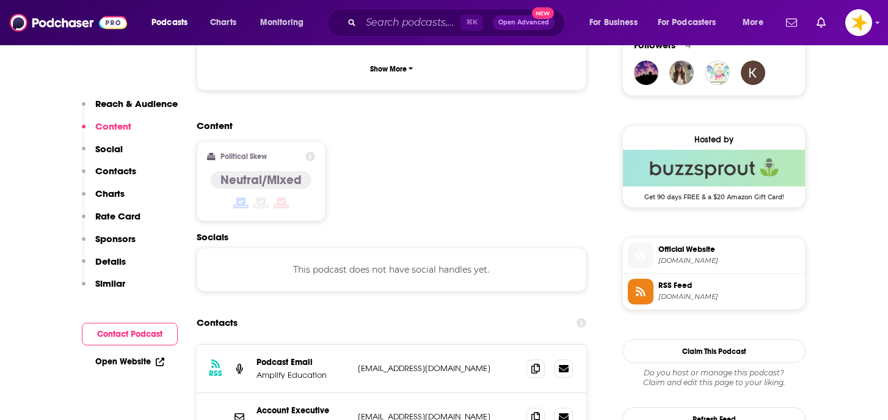
scroll to position [913, 0]
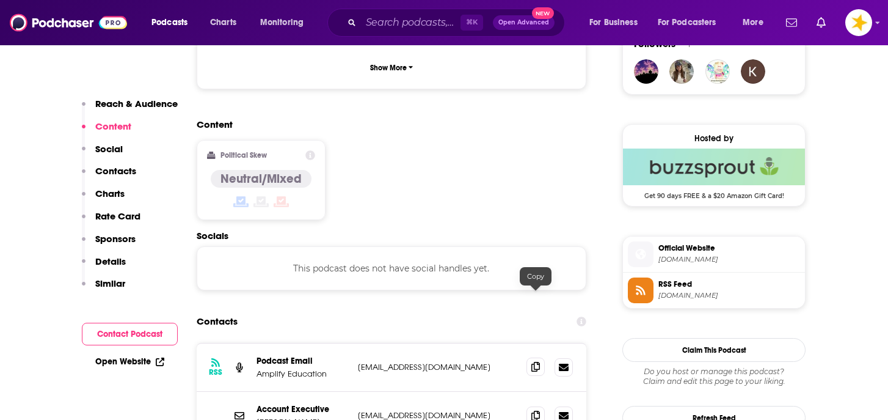
click at [534, 362] on icon at bounding box center [535, 367] width 9 height 10
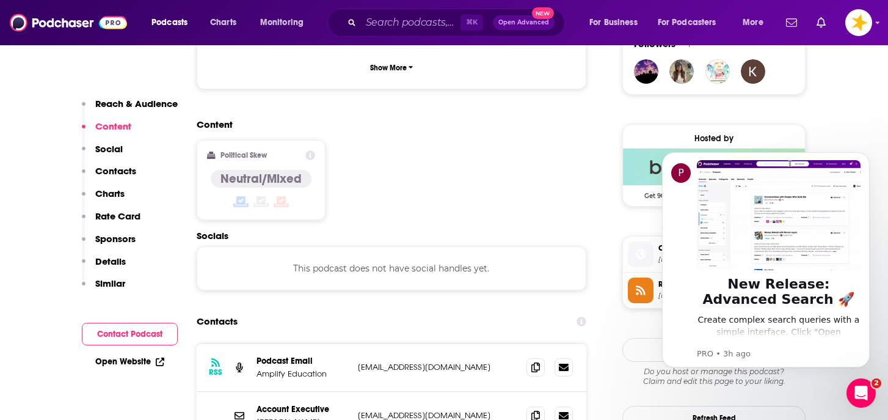
scroll to position [0, 0]
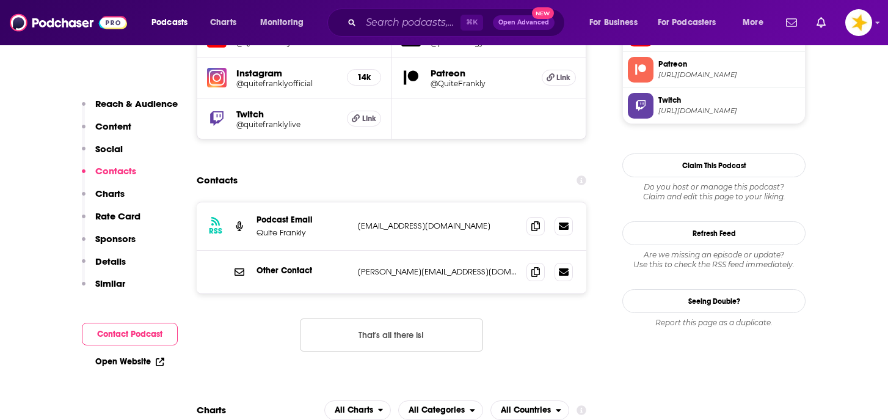
scroll to position [1188, 0]
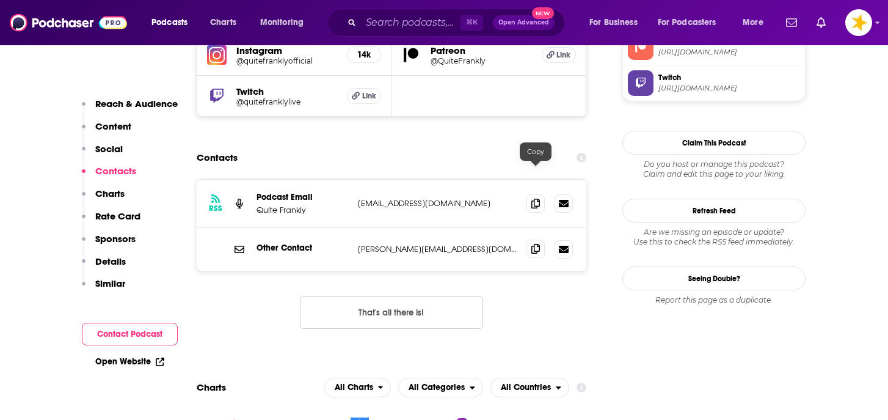
click at [531, 244] on icon at bounding box center [535, 249] width 9 height 10
click at [536, 198] on icon at bounding box center [535, 203] width 9 height 10
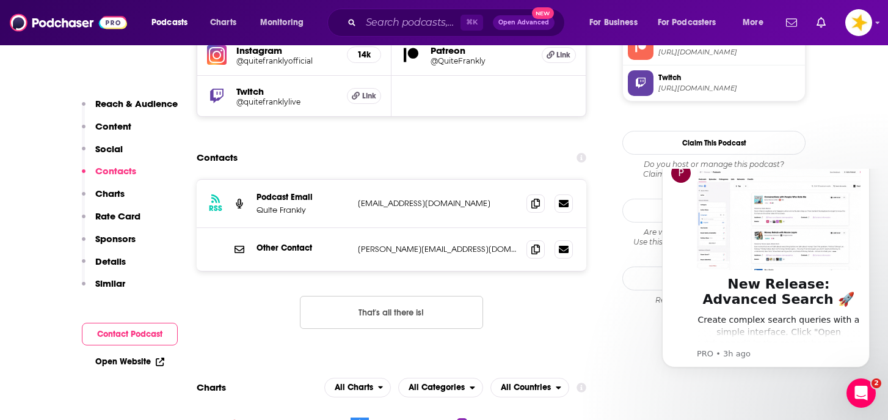
scroll to position [0, 0]
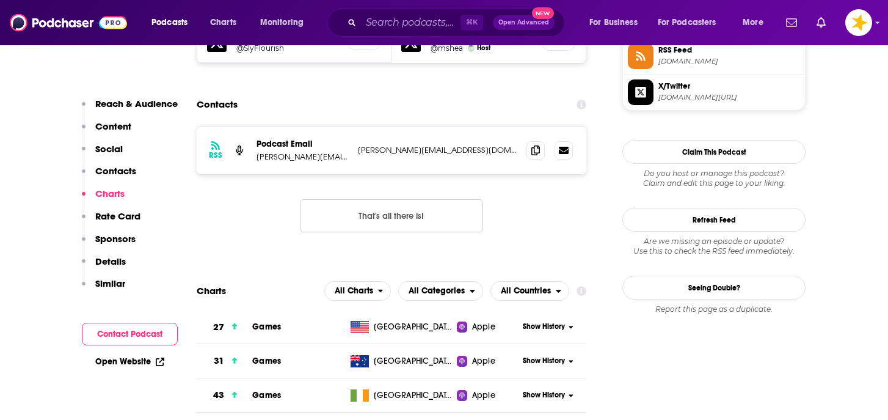
scroll to position [1157, 0]
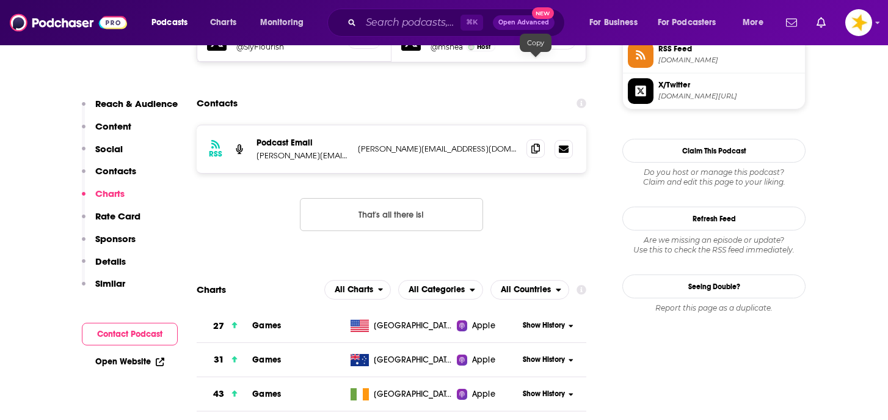
click at [536, 144] on icon at bounding box center [535, 149] width 9 height 10
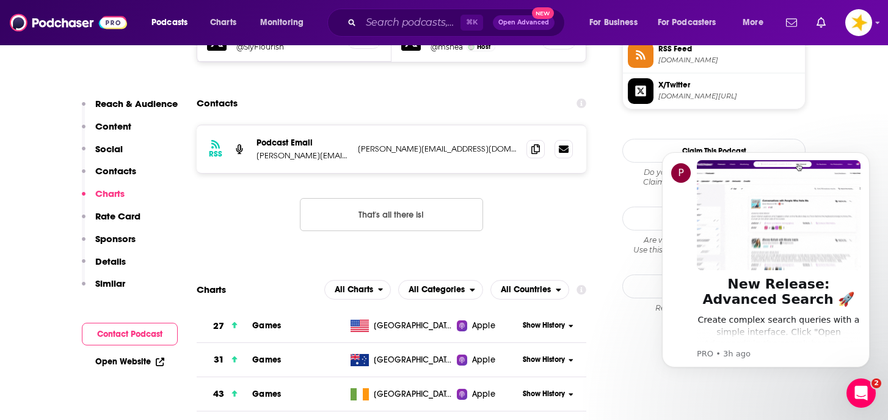
scroll to position [0, 0]
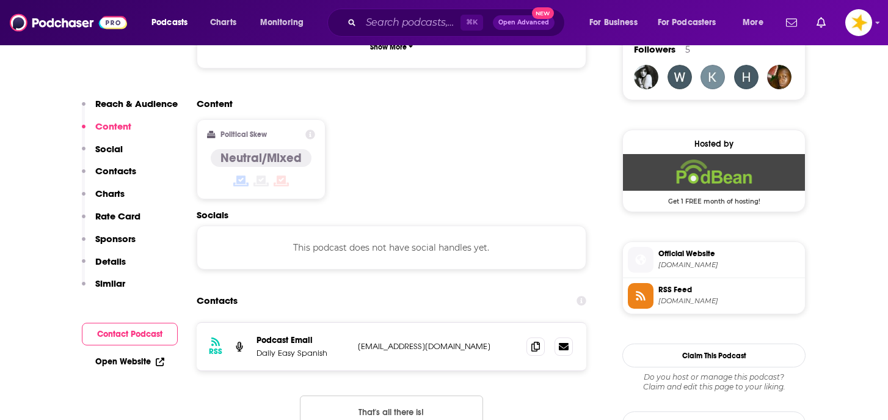
scroll to position [915, 0]
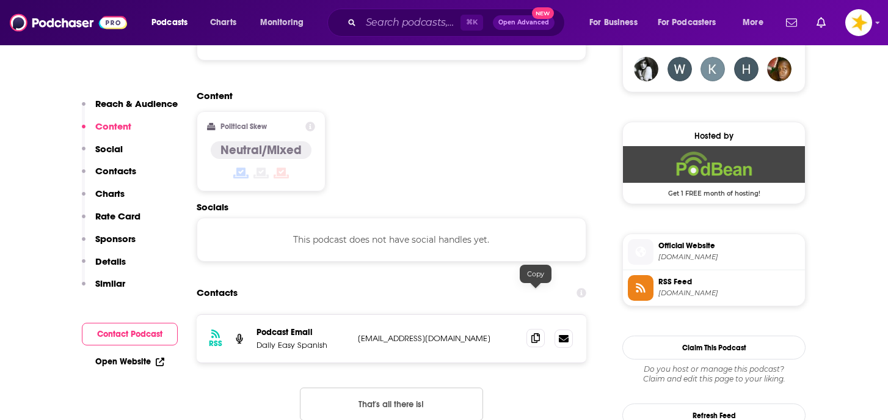
click at [535, 333] on icon at bounding box center [535, 338] width 9 height 10
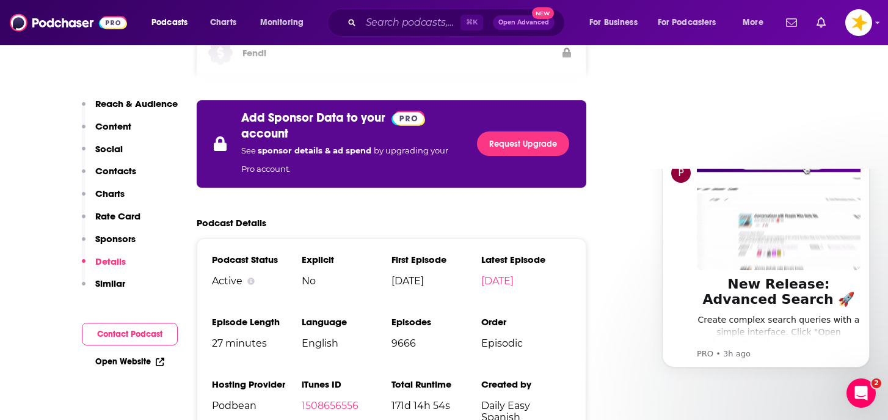
scroll to position [0, 0]
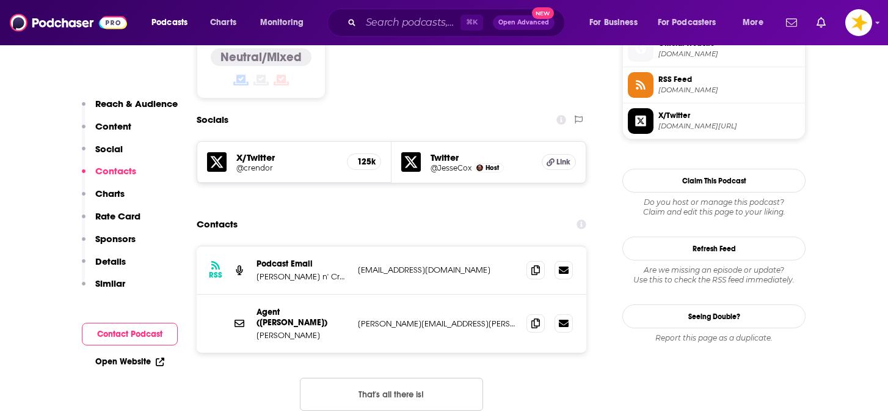
scroll to position [1008, 0]
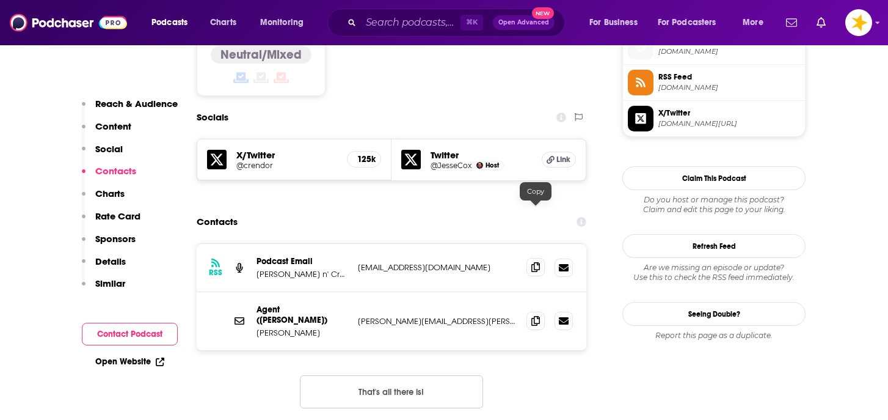
click at [534, 262] on icon at bounding box center [535, 267] width 9 height 10
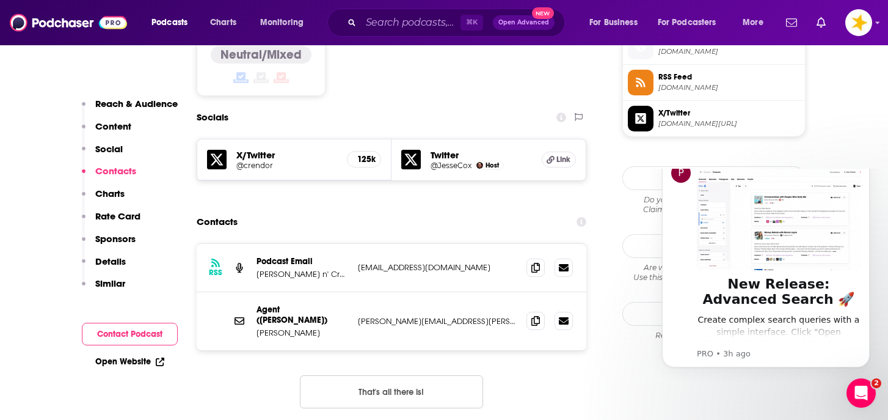
scroll to position [0, 0]
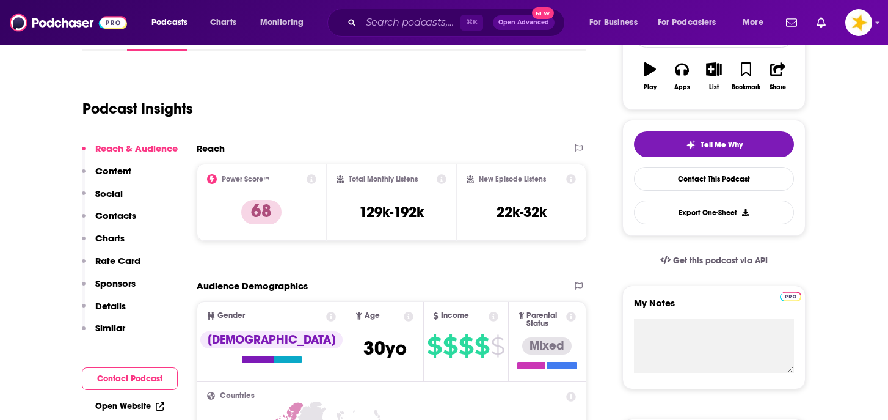
scroll to position [211, 0]
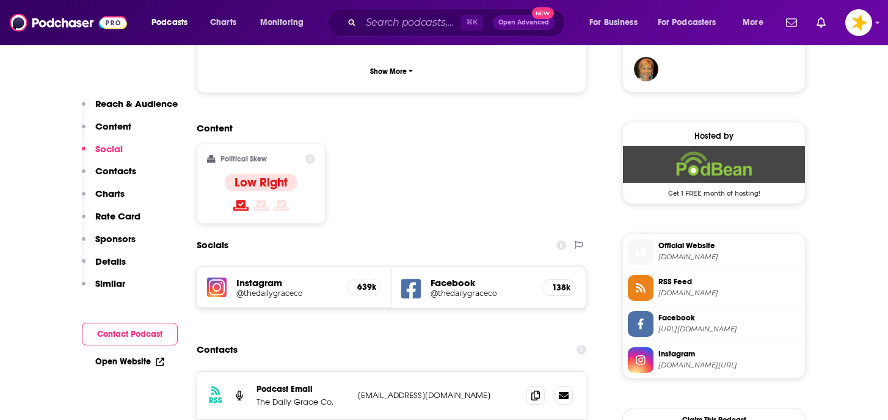
scroll to position [933, 0]
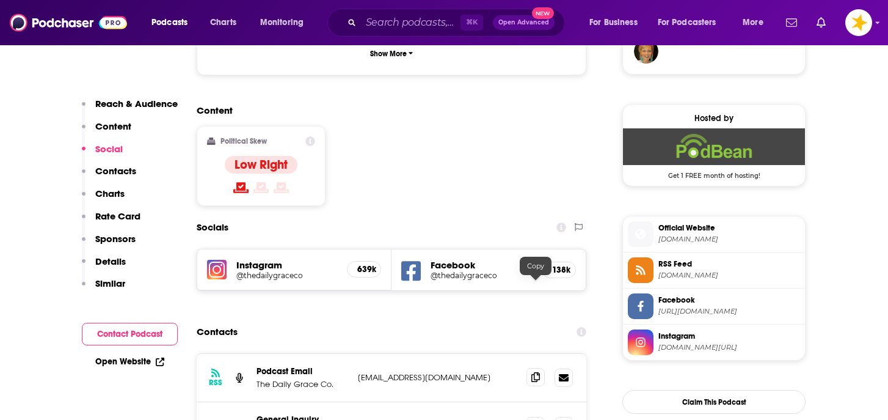
click at [539, 372] on icon at bounding box center [535, 377] width 9 height 10
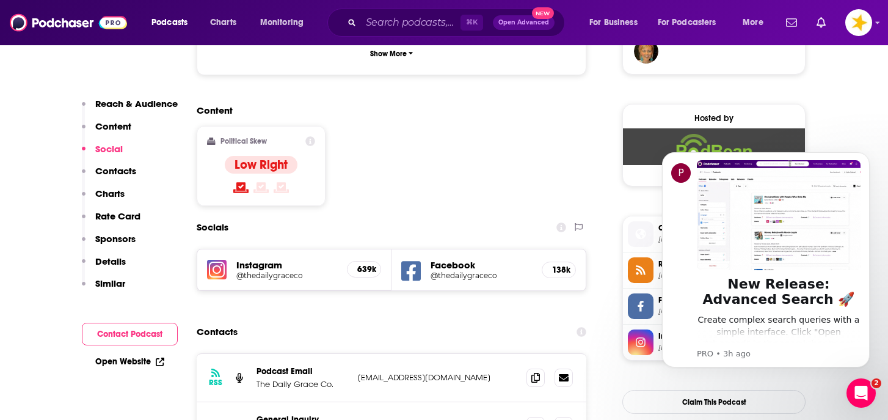
scroll to position [0, 0]
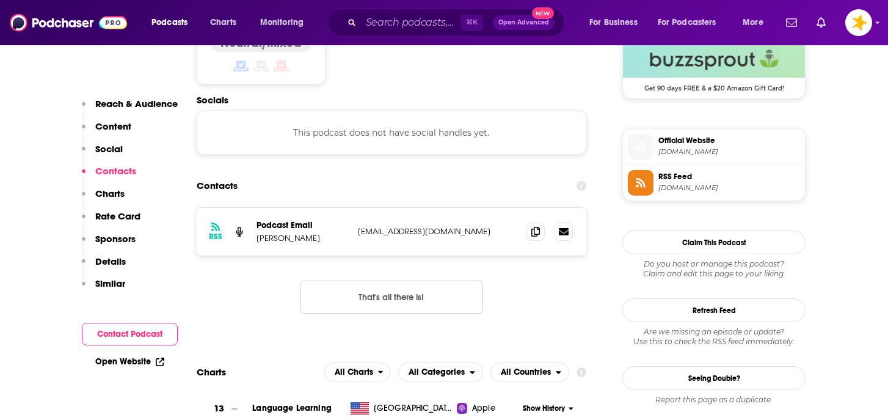
scroll to position [1023, 0]
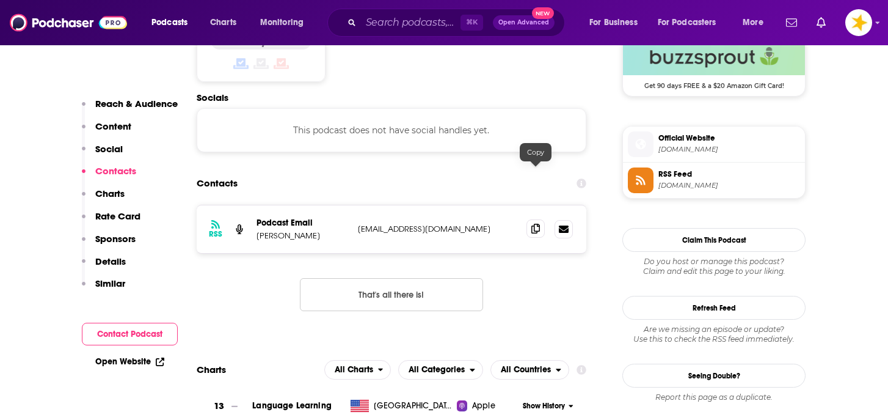
click at [537, 224] on icon at bounding box center [535, 229] width 9 height 10
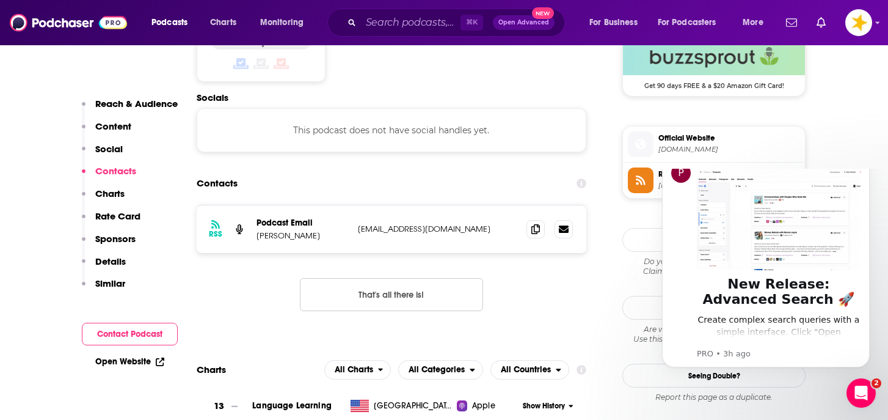
scroll to position [0, 0]
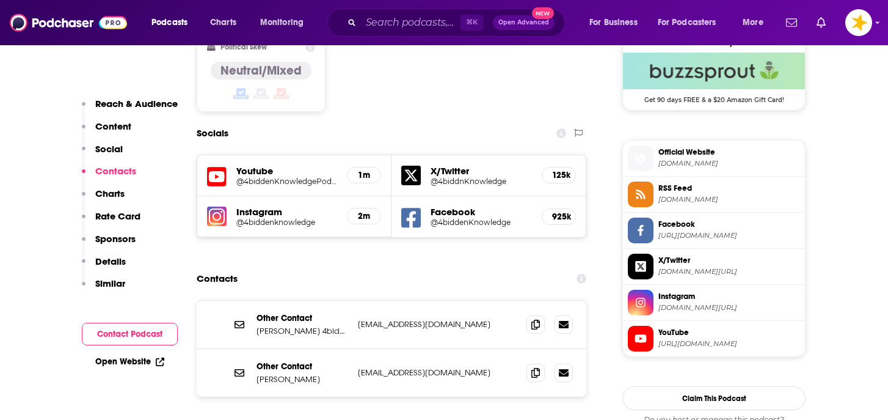
scroll to position [1018, 0]
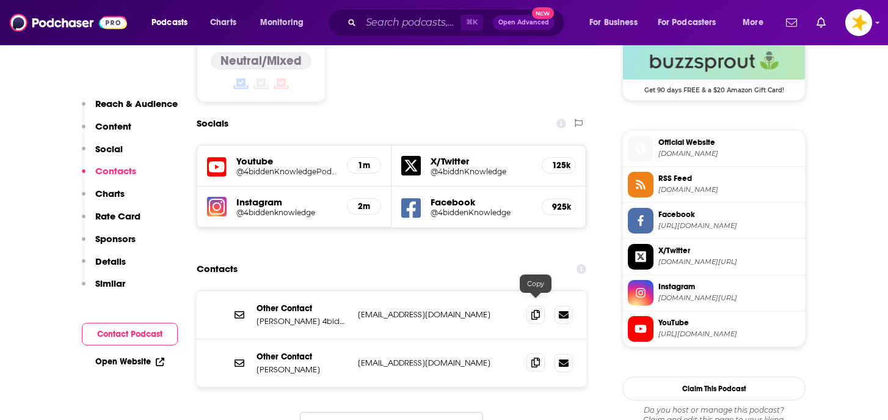
click at [539, 357] on icon at bounding box center [535, 362] width 9 height 10
click at [536, 309] on icon at bounding box center [535, 314] width 9 height 10
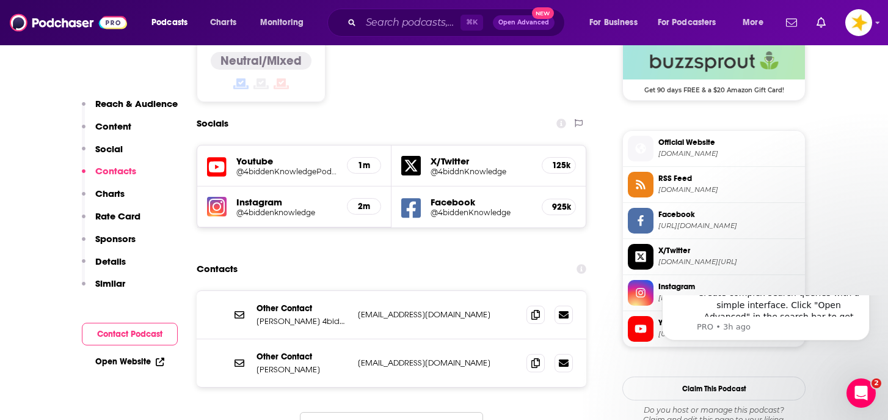
scroll to position [0, 0]
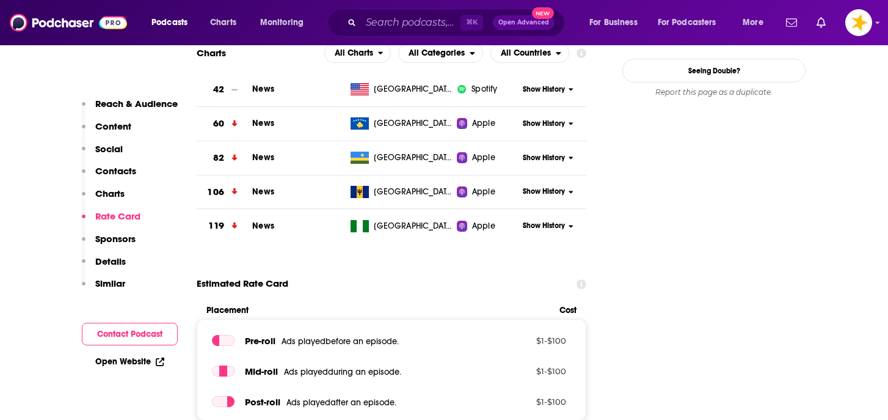
scroll to position [1292, 0]
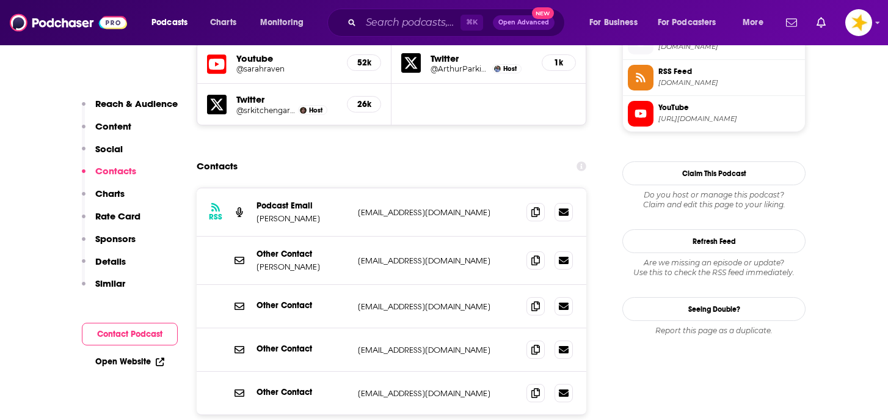
scroll to position [1127, 0]
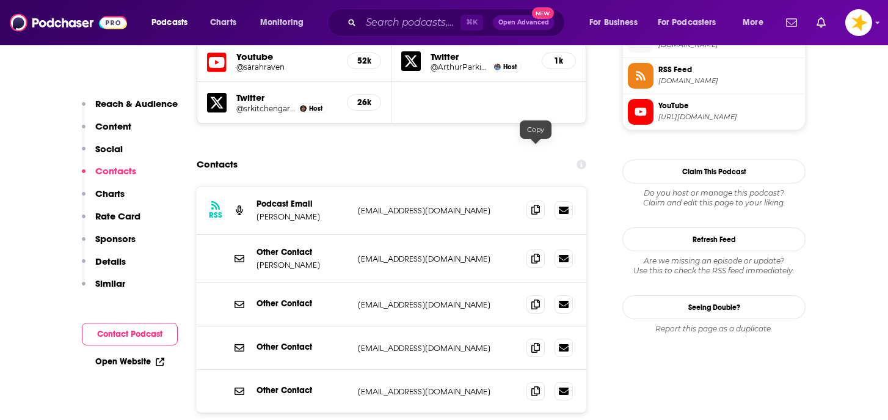
click at [540, 200] on span at bounding box center [536, 209] width 18 height 18
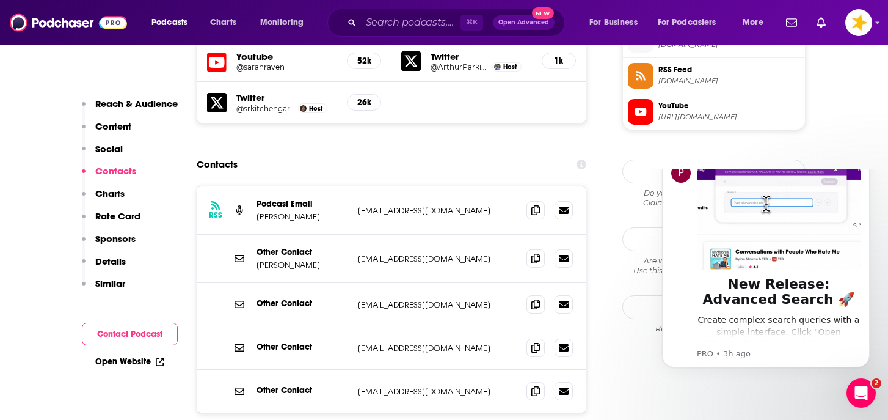
scroll to position [0, 0]
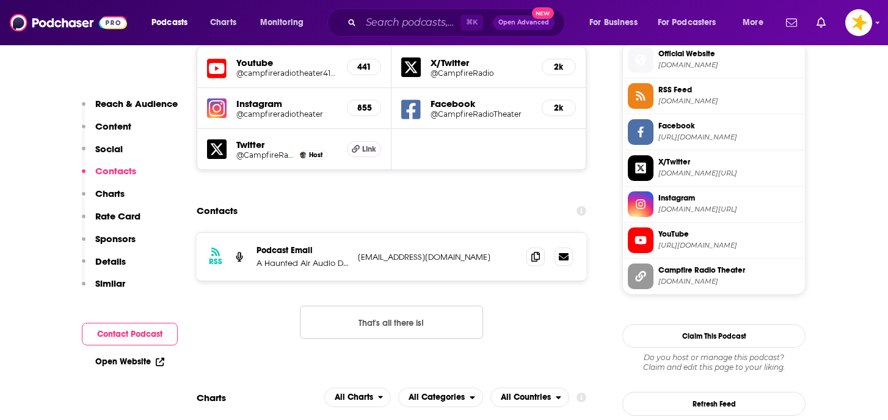
scroll to position [1109, 0]
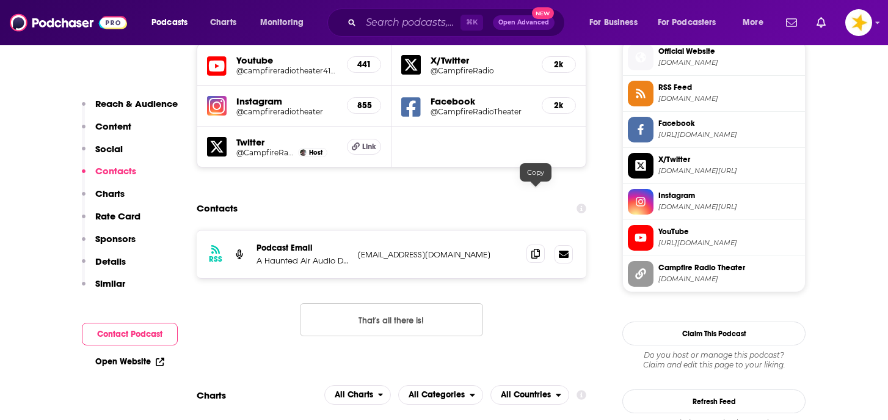
click at [533, 249] on icon at bounding box center [535, 254] width 9 height 10
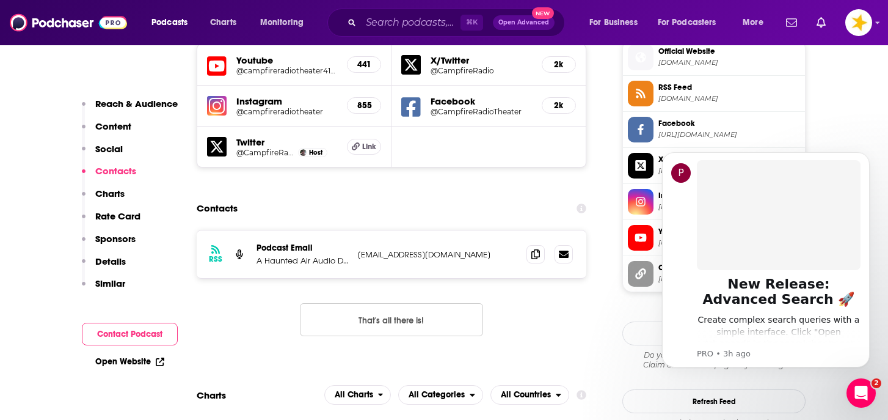
scroll to position [0, 0]
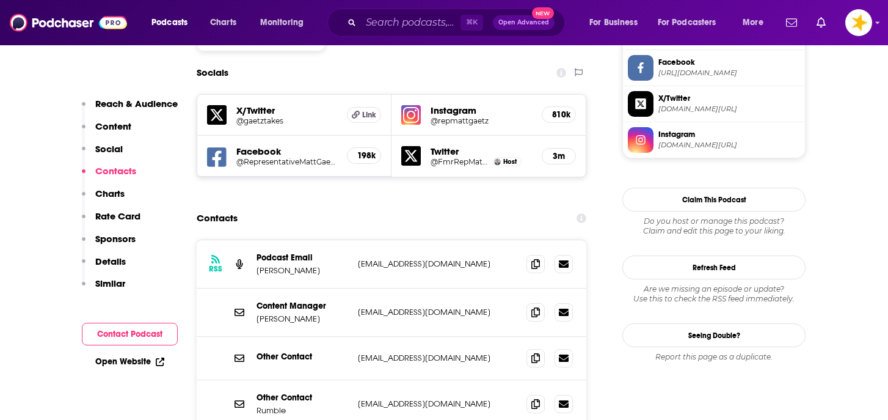
scroll to position [1061, 0]
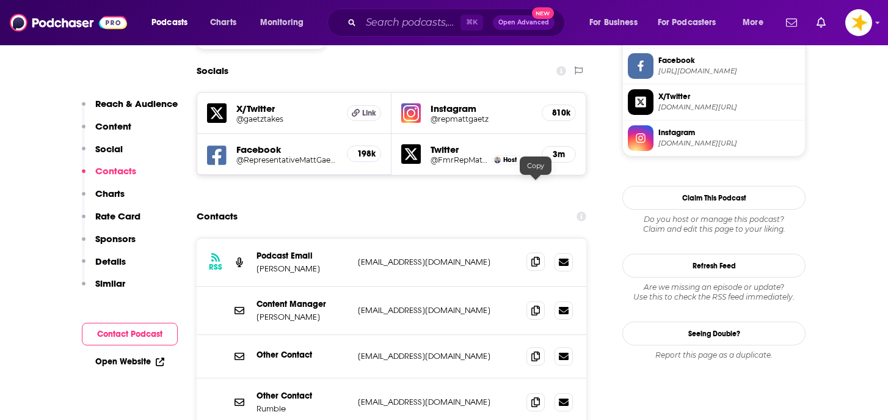
click at [536, 252] on span at bounding box center [536, 261] width 18 height 18
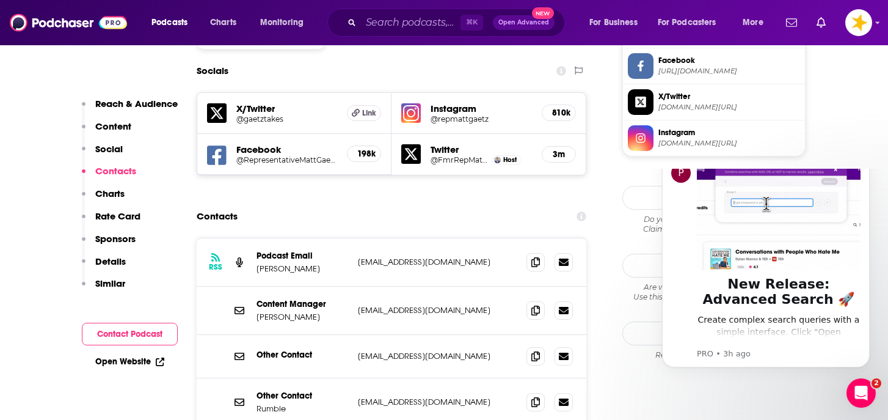
scroll to position [0, 0]
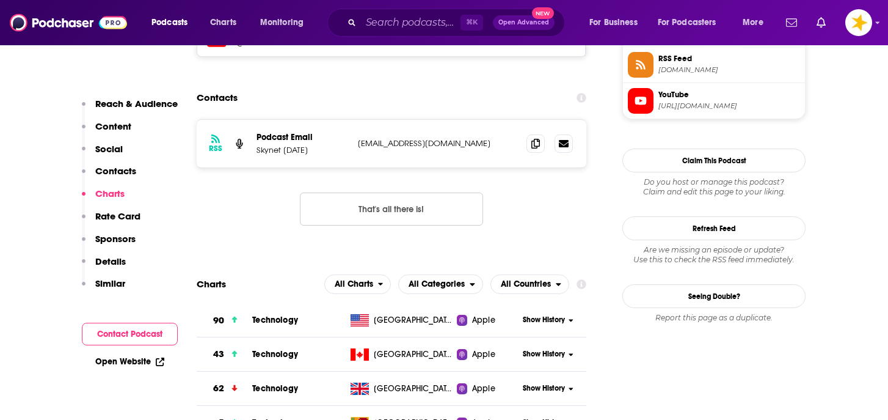
scroll to position [1145, 0]
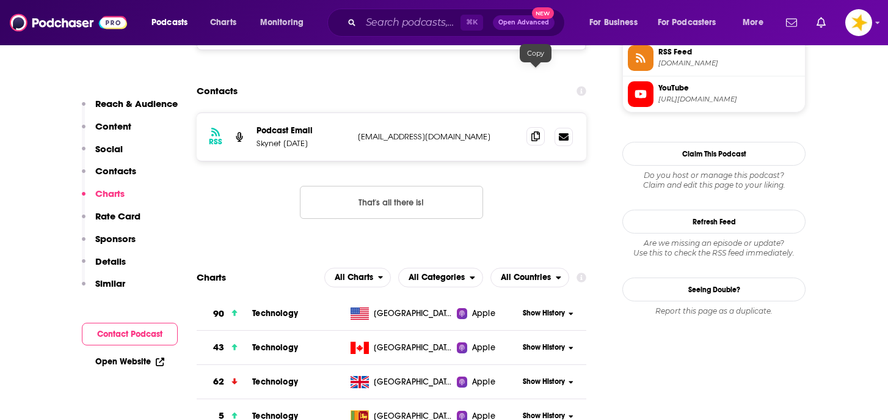
click at [533, 131] on icon at bounding box center [535, 136] width 9 height 10
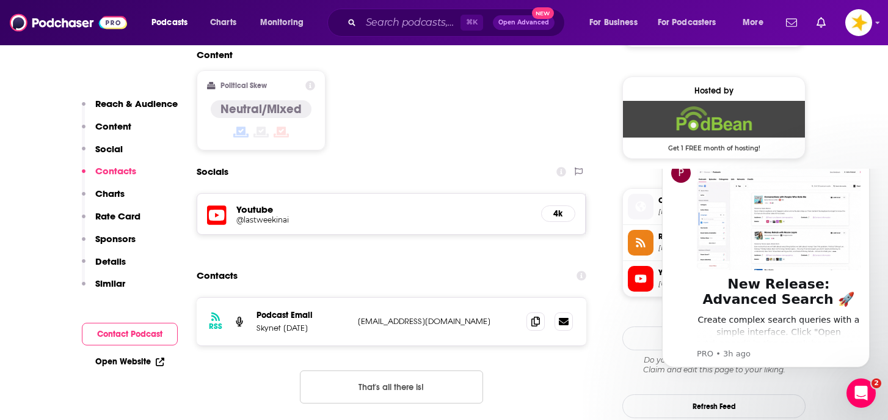
scroll to position [0, 0]
